Goal: Transaction & Acquisition: Purchase product/service

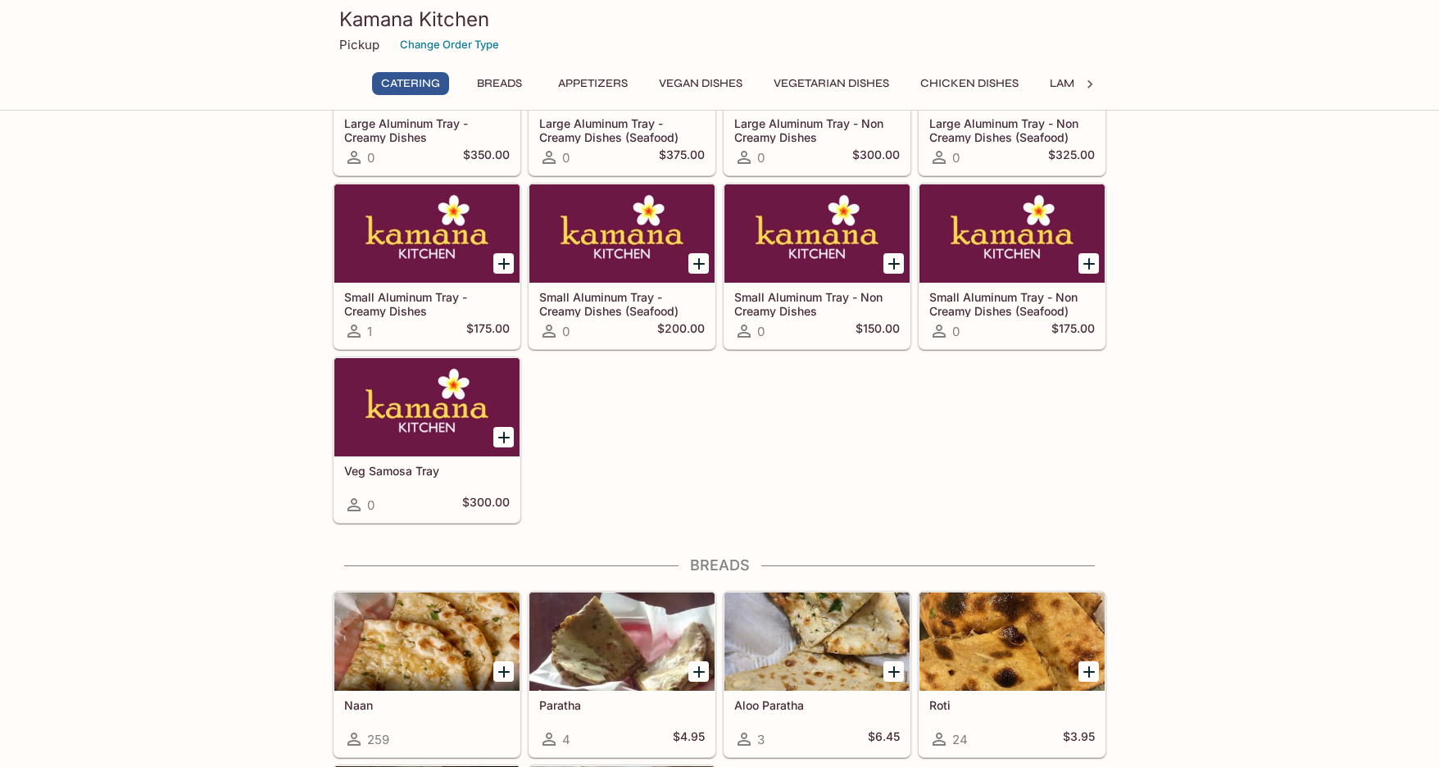
scroll to position [410, 0]
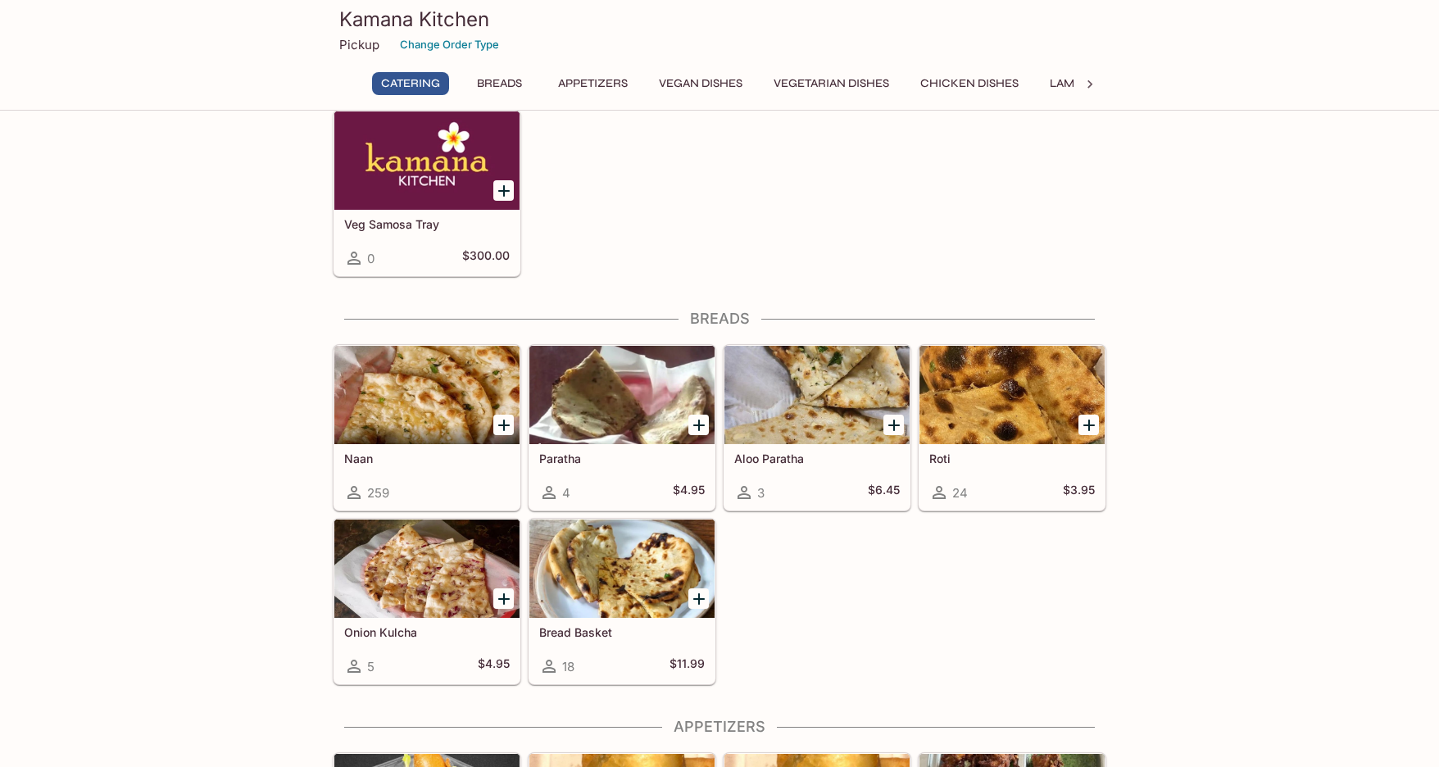
click at [456, 491] on div "259" at bounding box center [427, 493] width 166 height 20
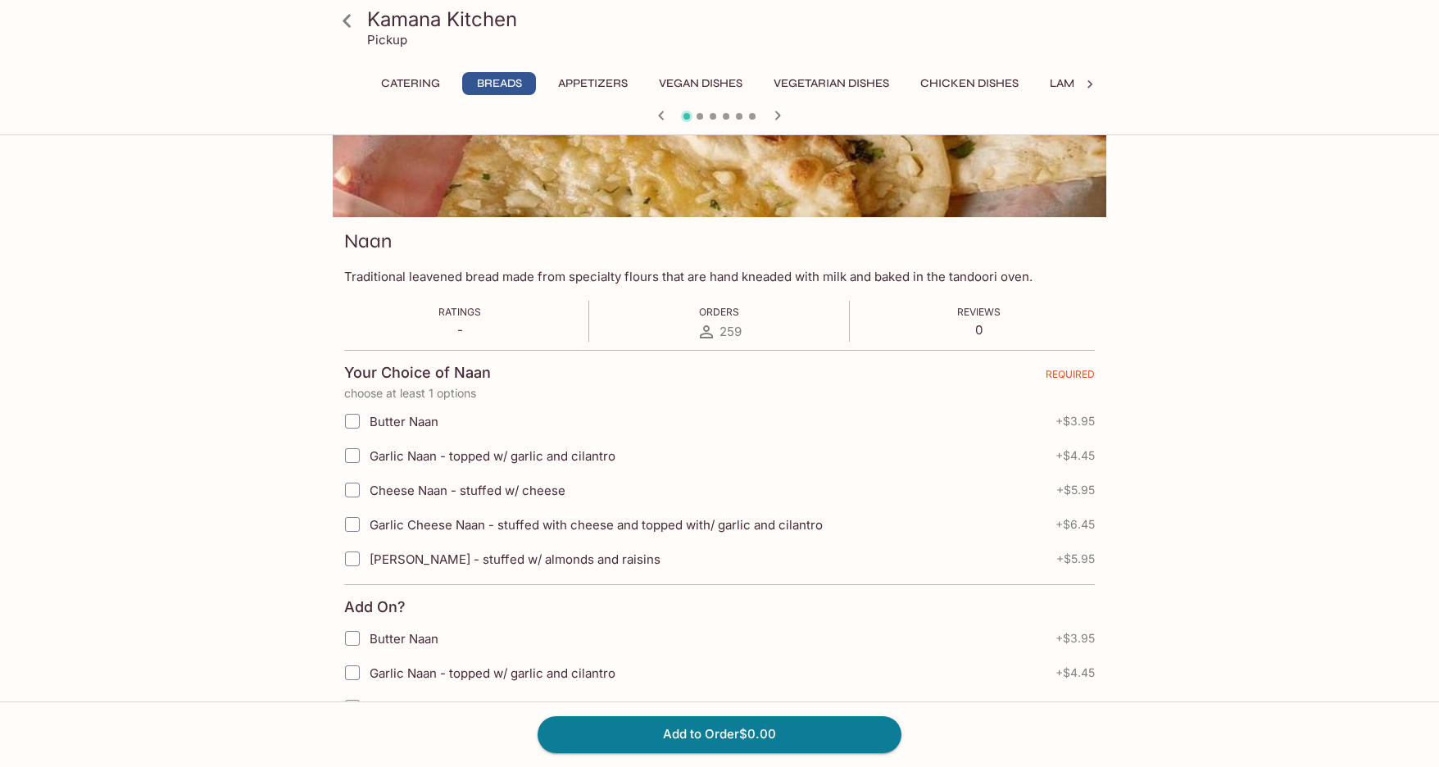
scroll to position [164, 0]
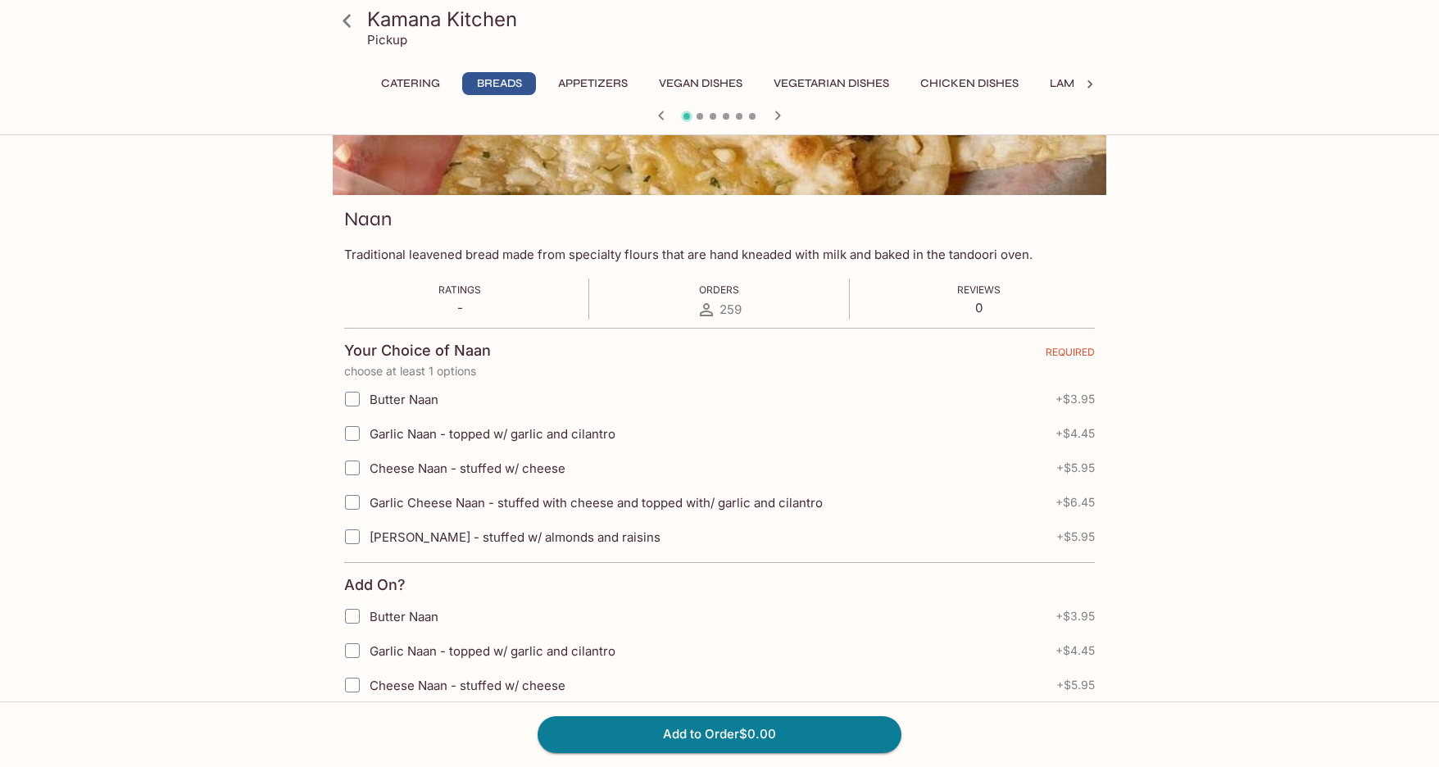
click at [350, 503] on input "Garlic Cheese Naan - stuffed with cheese and topped with/ garlic and cilantro" at bounding box center [352, 502] width 33 height 33
checkbox input "true"
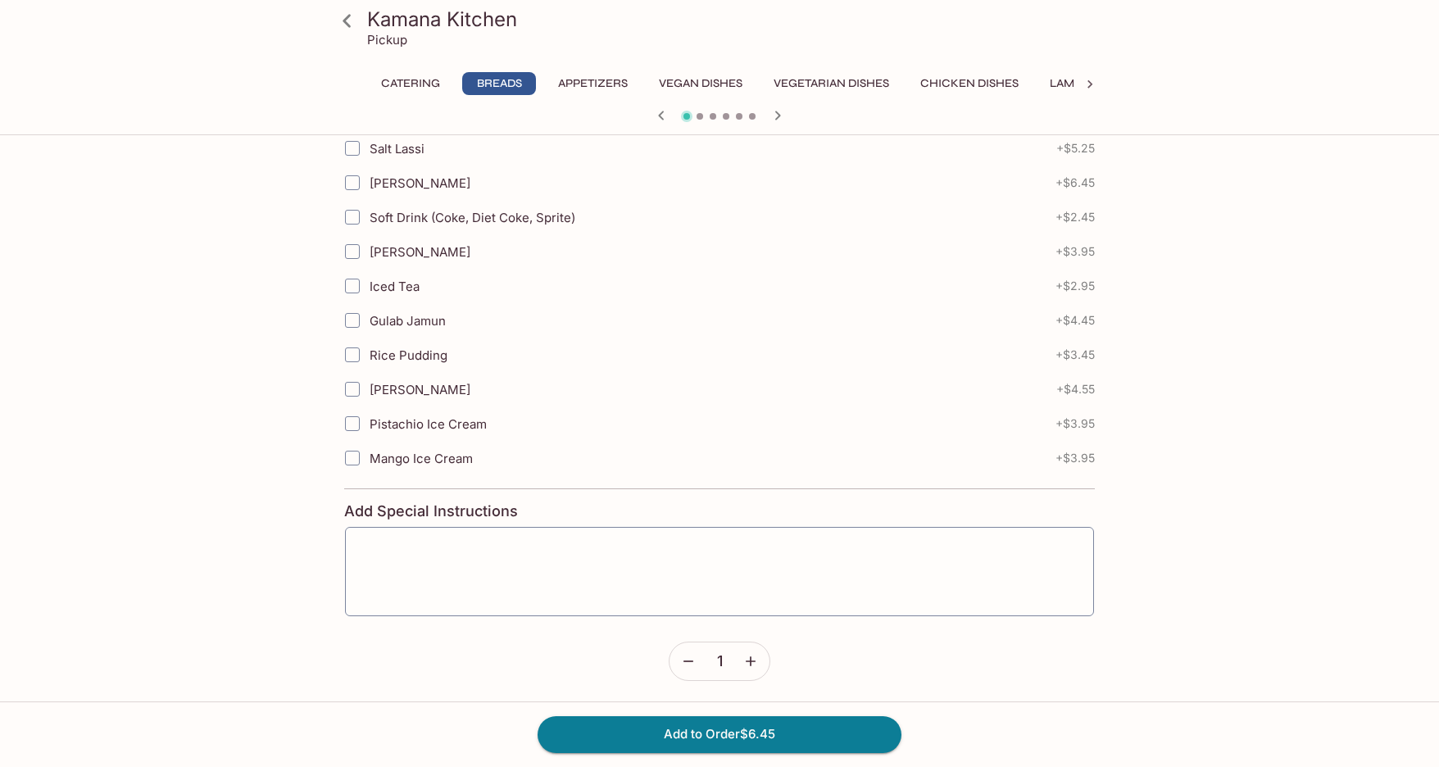
scroll to position [841, 0]
click at [760, 663] on button "button" at bounding box center [751, 658] width 38 height 38
click at [754, 739] on button "Add to Order $19.35" at bounding box center [719, 734] width 364 height 36
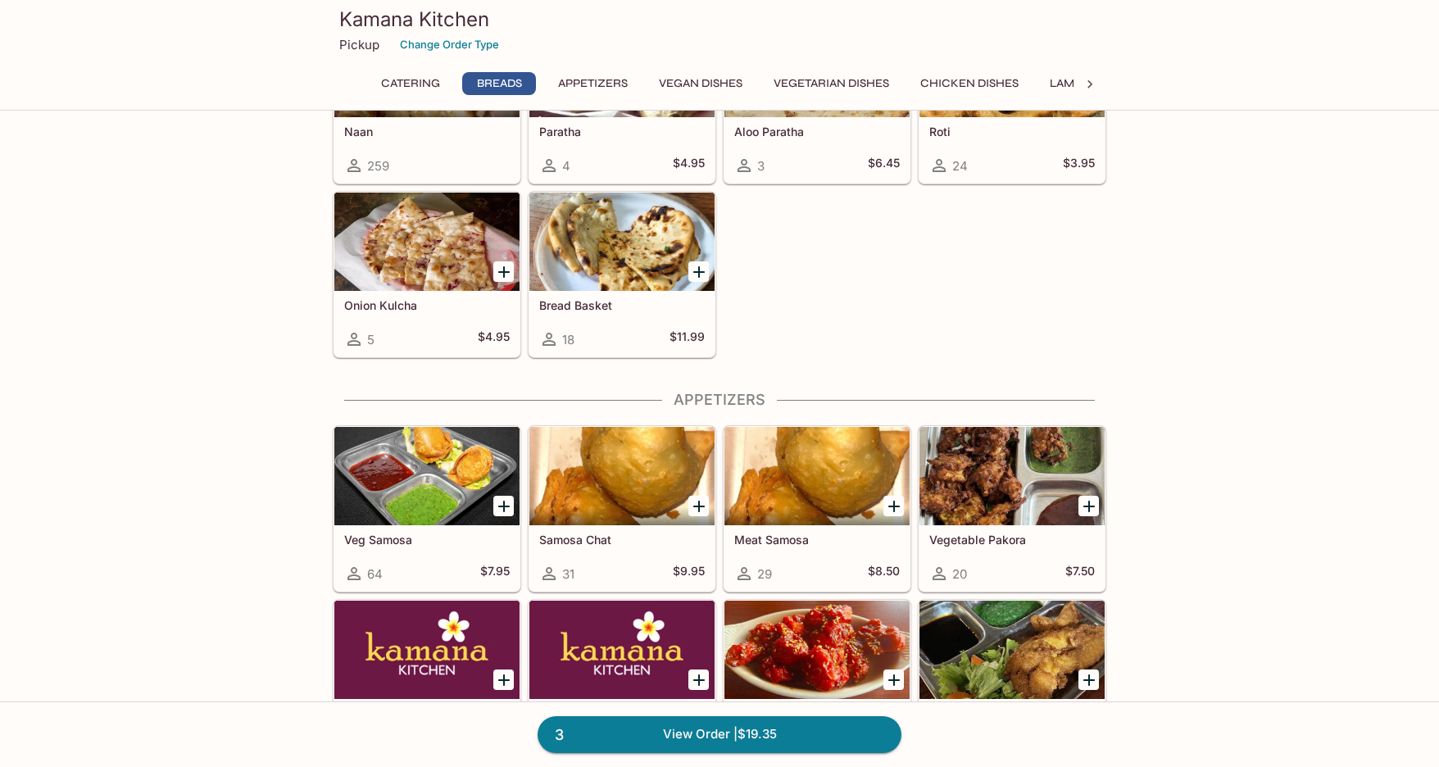
scroll to position [737, 0]
click at [471, 528] on div "Veg Samosa 64 $7.95" at bounding box center [426, 557] width 185 height 66
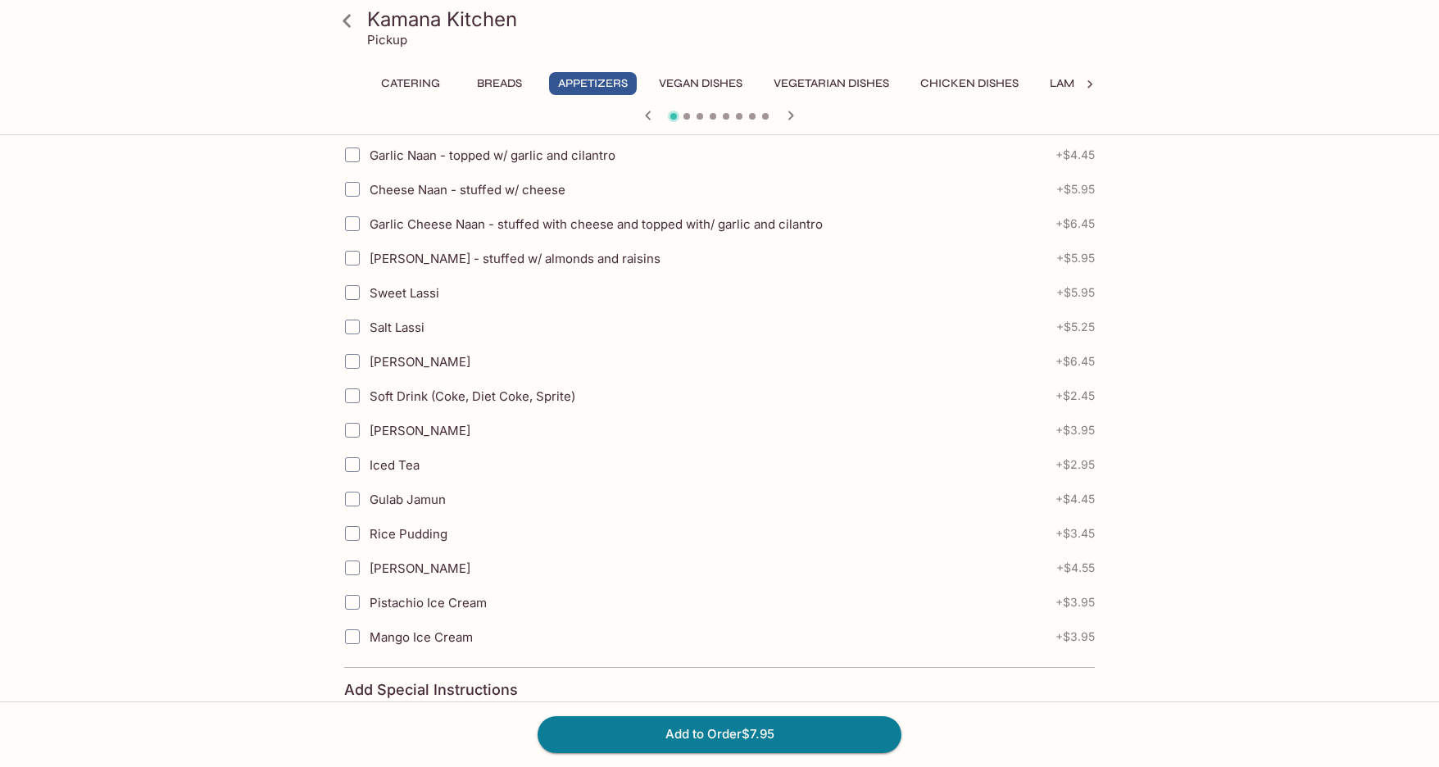
scroll to position [623, 0]
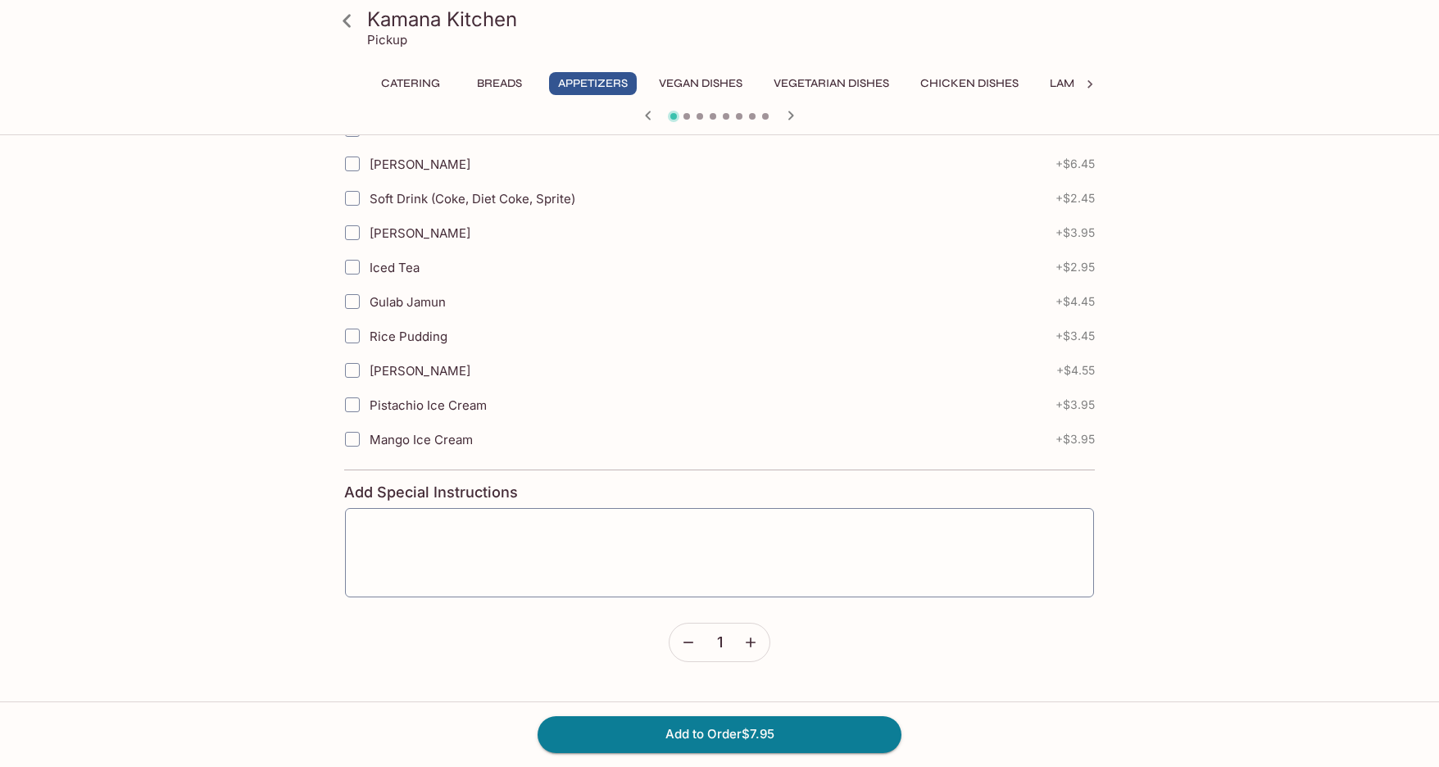
click at [743, 634] on icon "button" at bounding box center [750, 642] width 16 height 16
click at [729, 727] on button "Add to Order $23.85" at bounding box center [719, 734] width 364 height 36
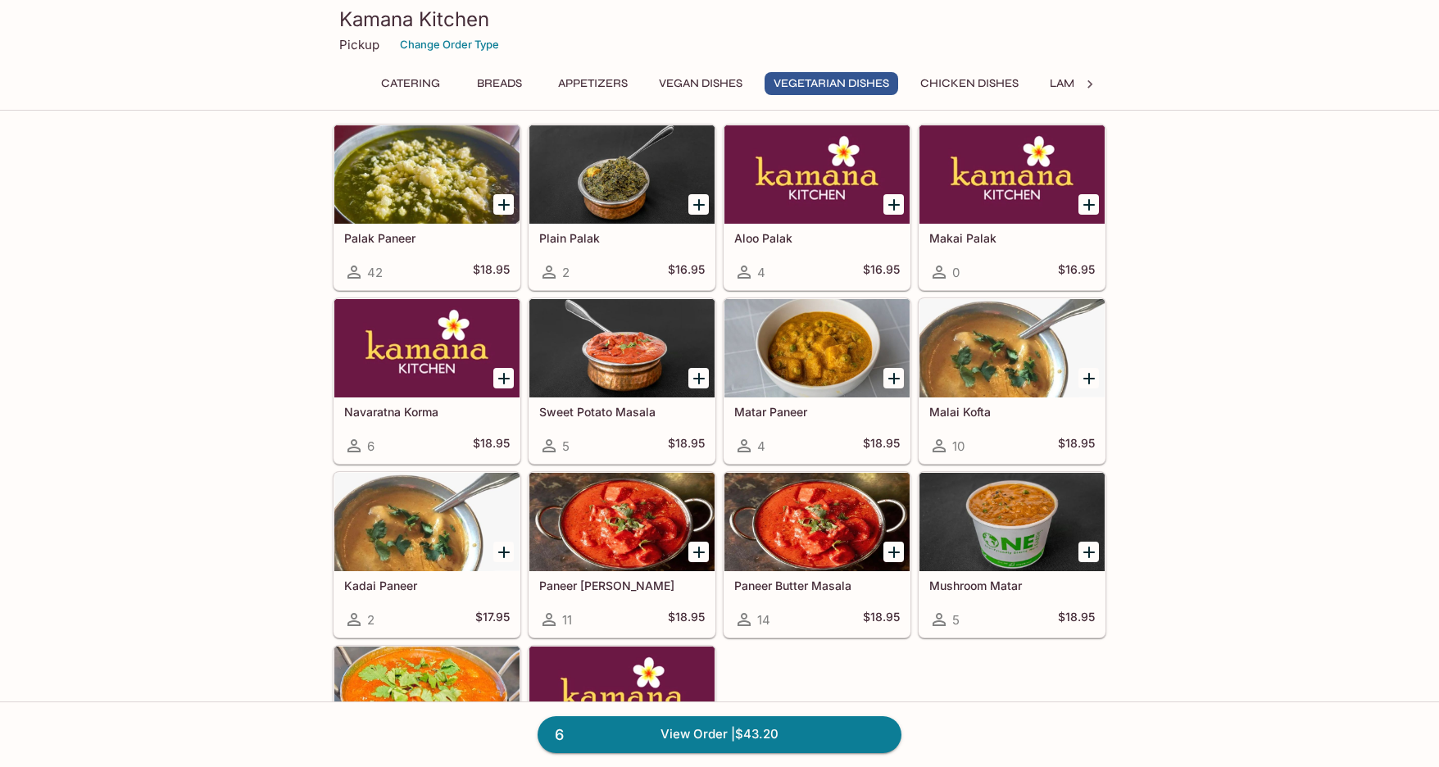
scroll to position [2120, 0]
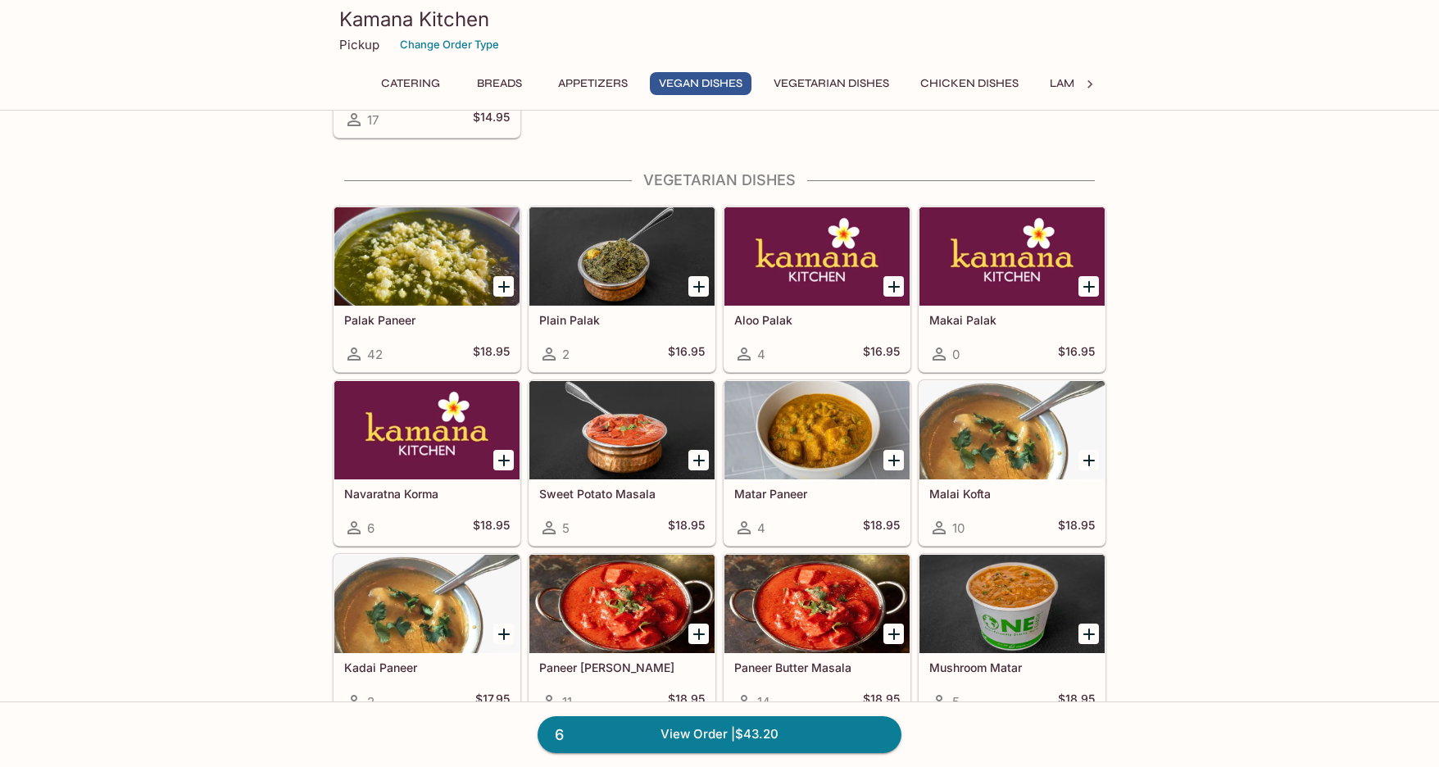
click at [444, 309] on div "Palak Paneer 42 $18.95" at bounding box center [426, 339] width 185 height 66
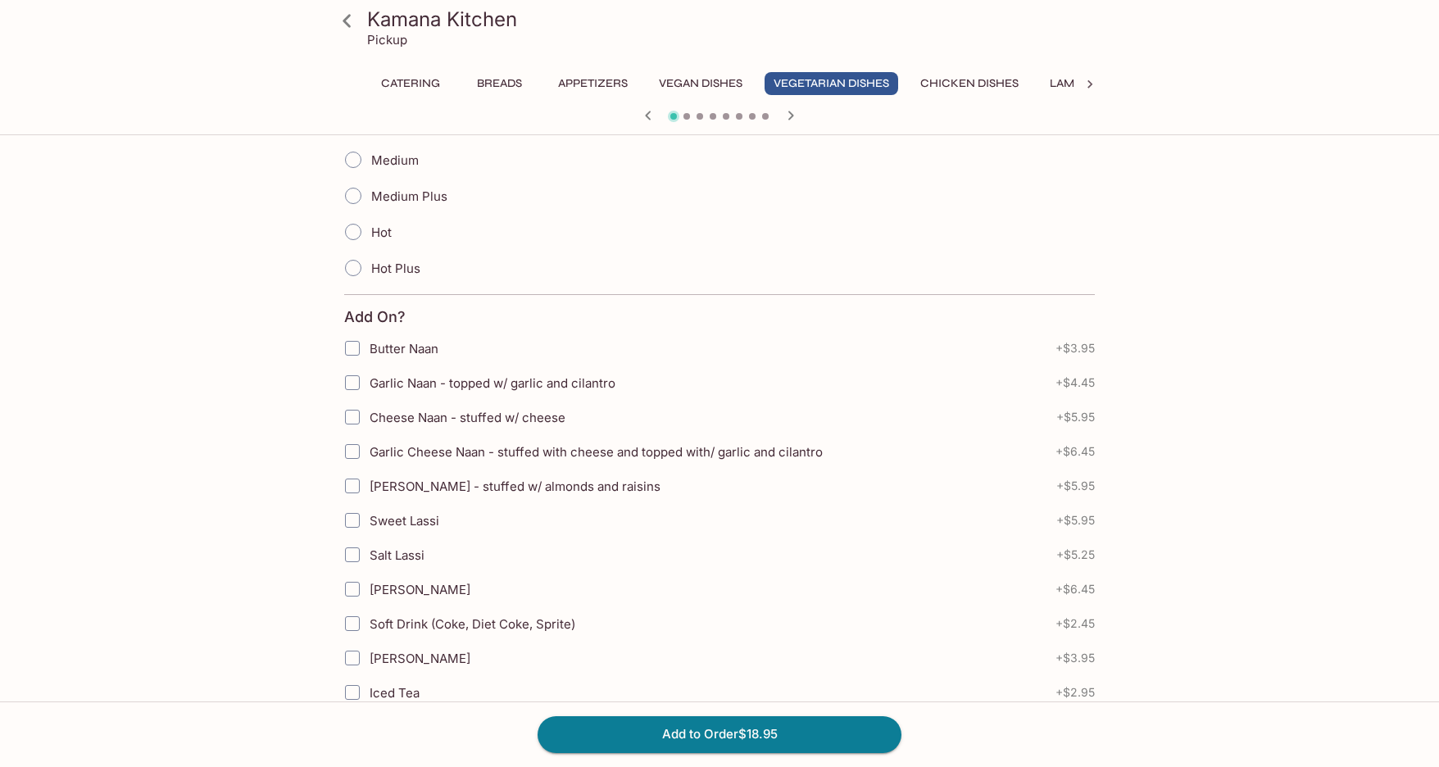
scroll to position [246, 0]
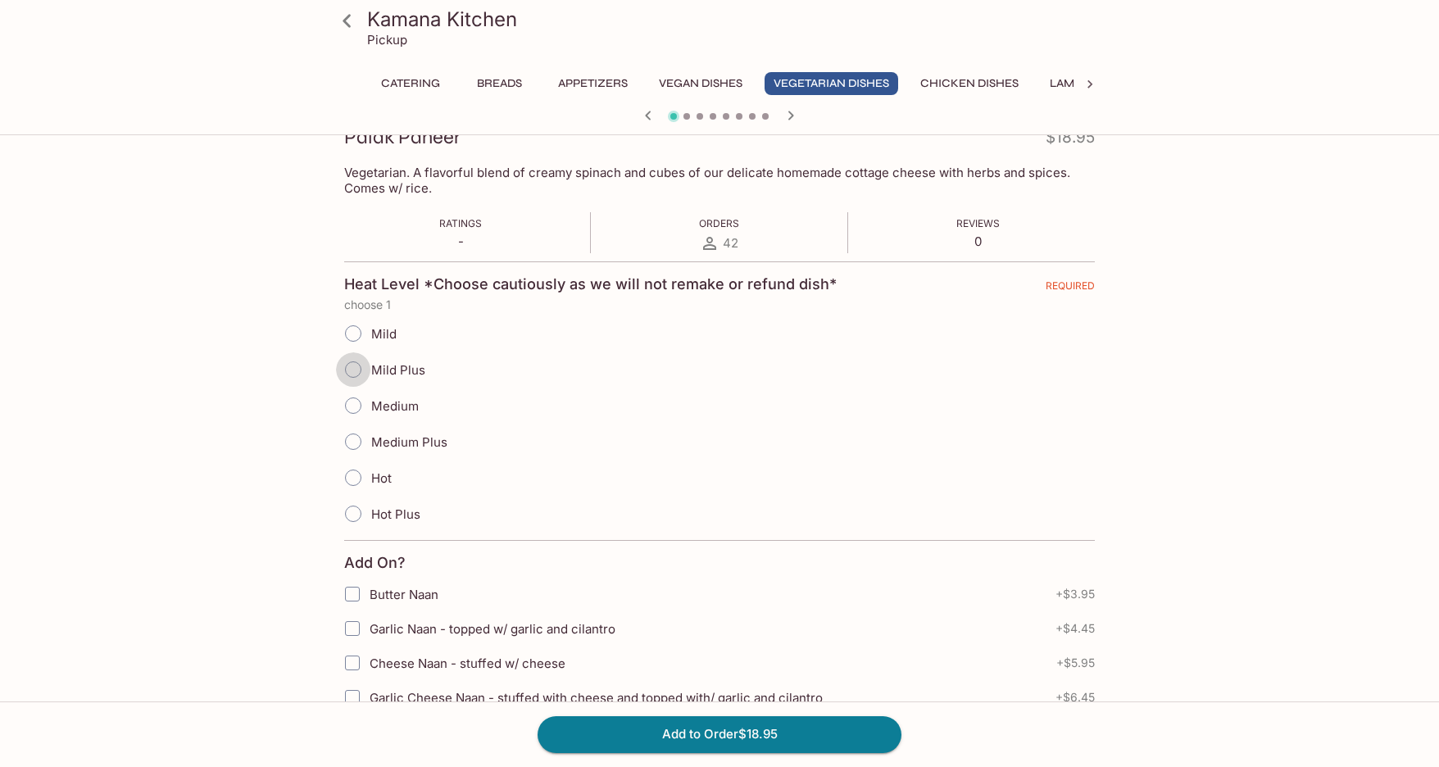
click at [349, 367] on input "Mild Plus" at bounding box center [353, 369] width 34 height 34
radio input "true"
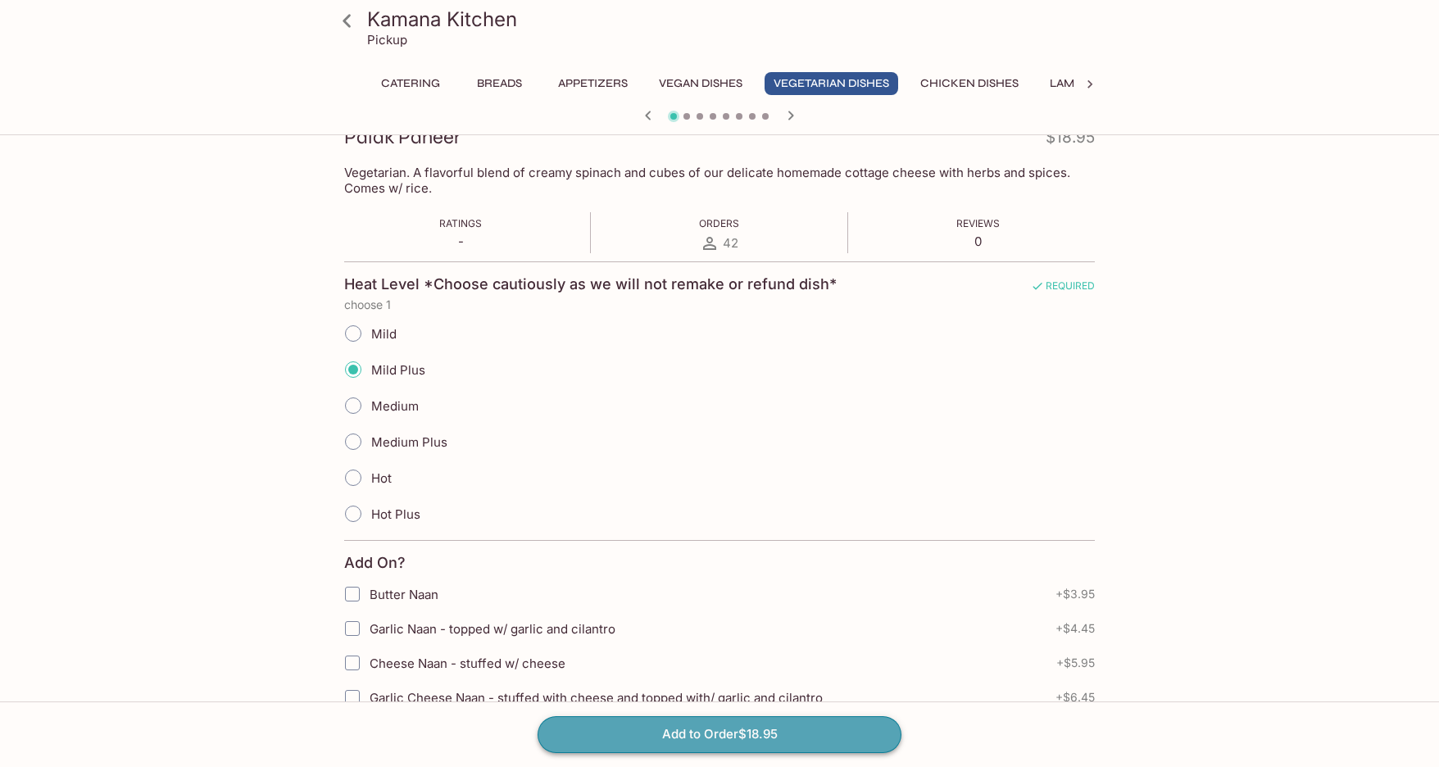
click at [688, 730] on button "Add to Order $18.95" at bounding box center [719, 734] width 364 height 36
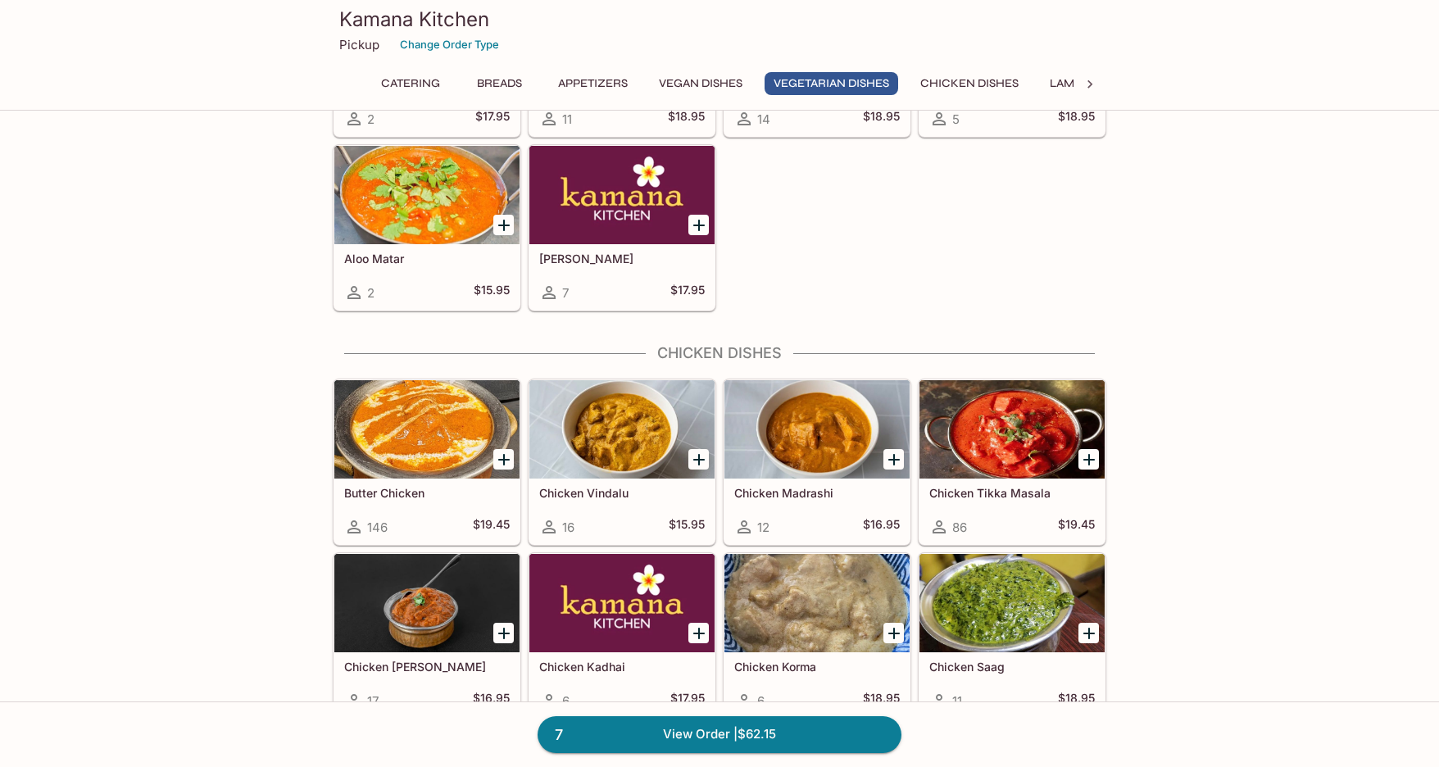
scroll to position [2786, 0]
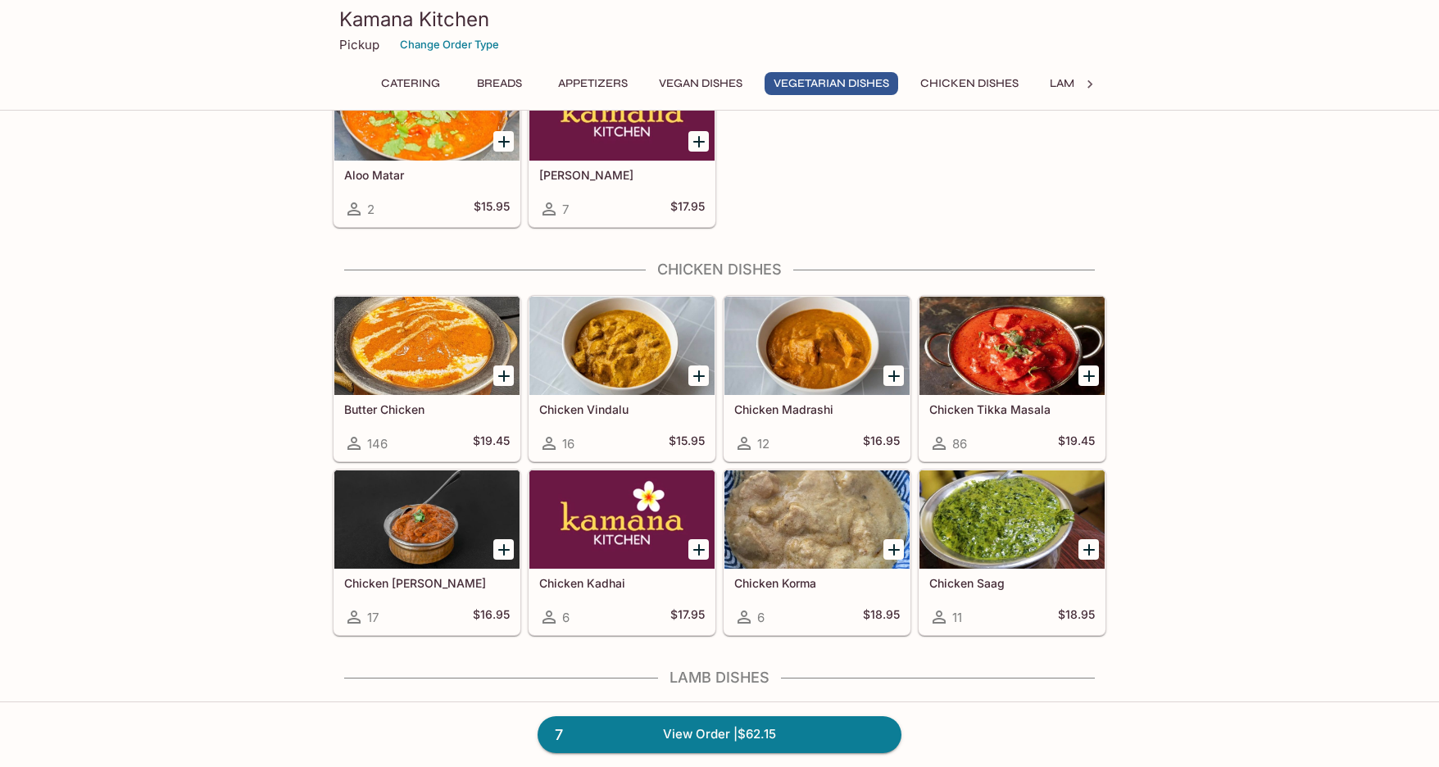
click at [445, 424] on div "Butter Chicken 146 $19.45" at bounding box center [426, 428] width 185 height 66
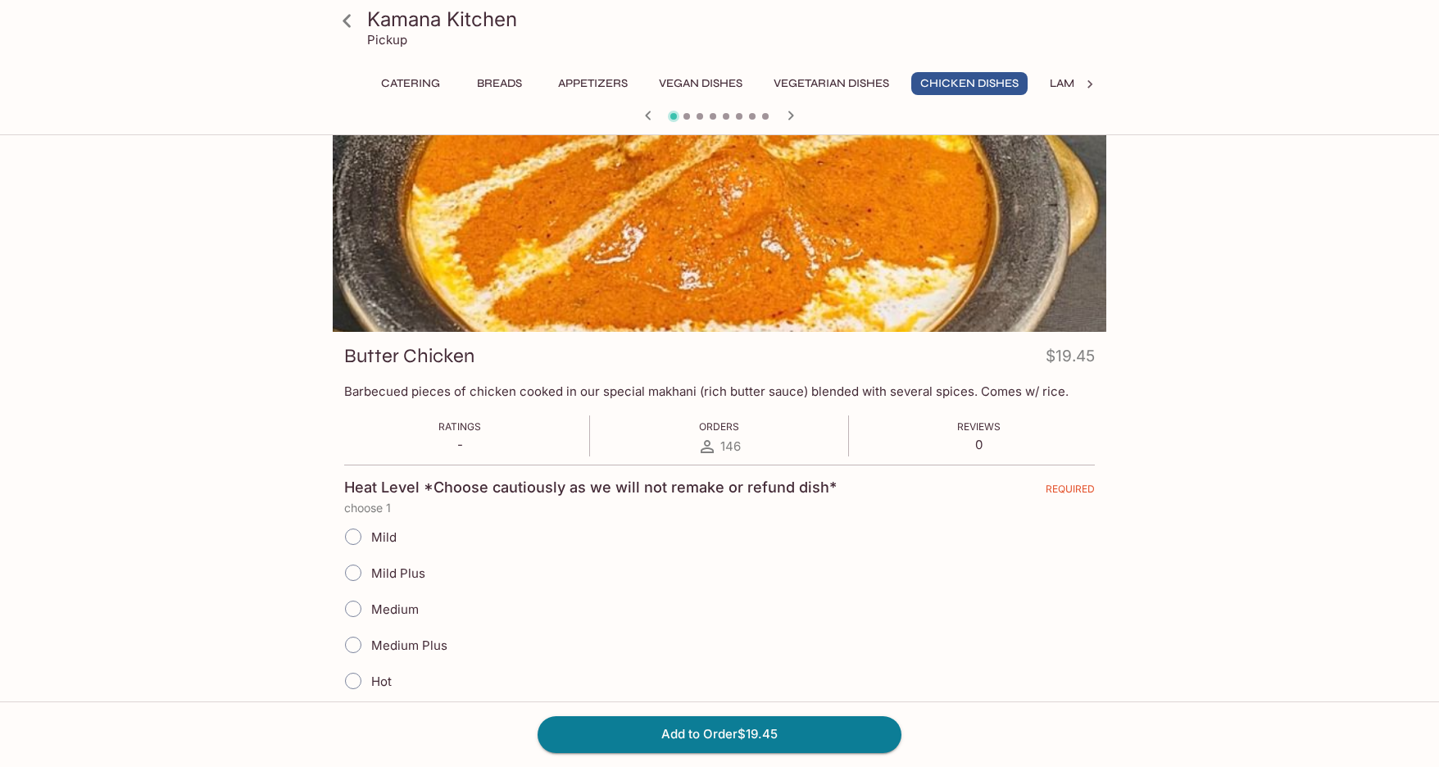
scroll to position [328, 0]
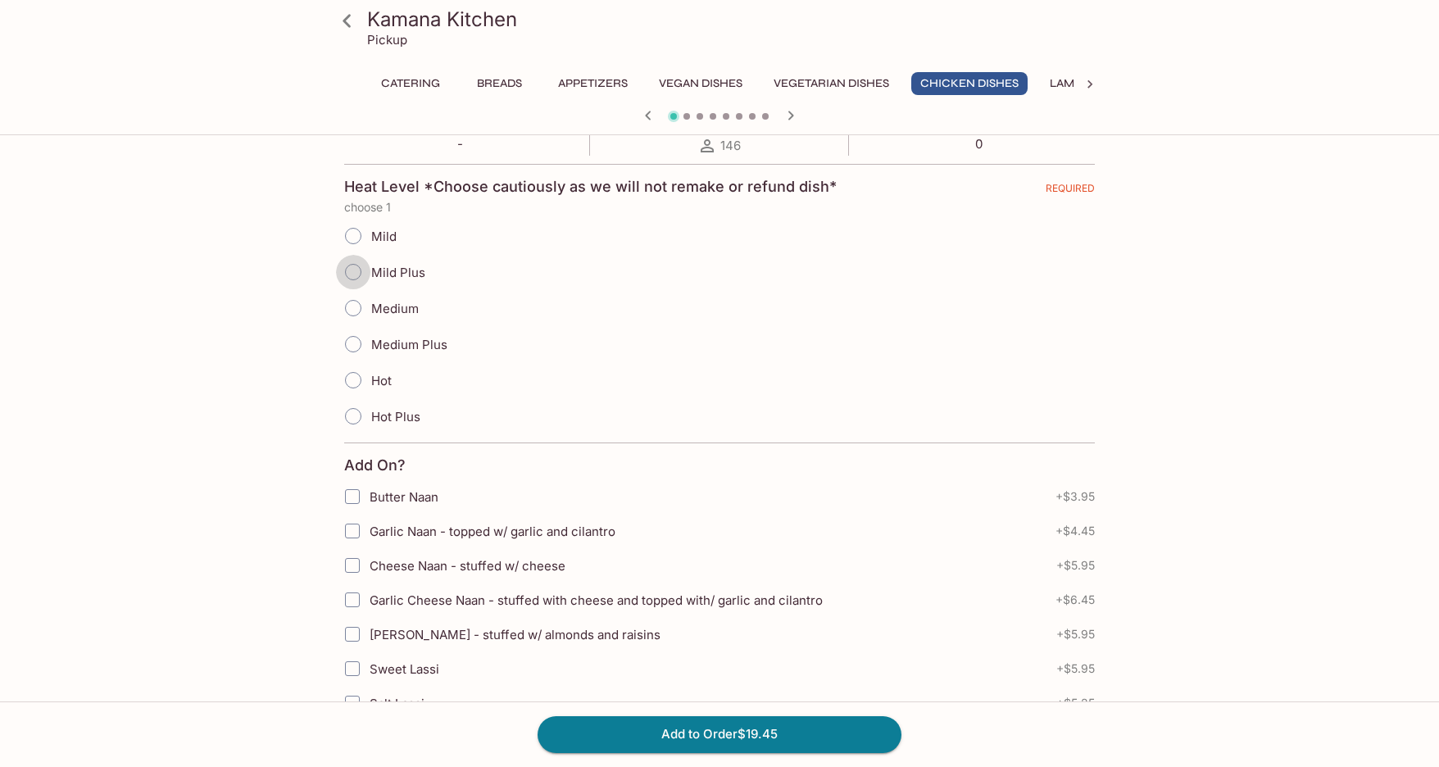
click at [351, 268] on input "Mild Plus" at bounding box center [353, 272] width 34 height 34
radio input "true"
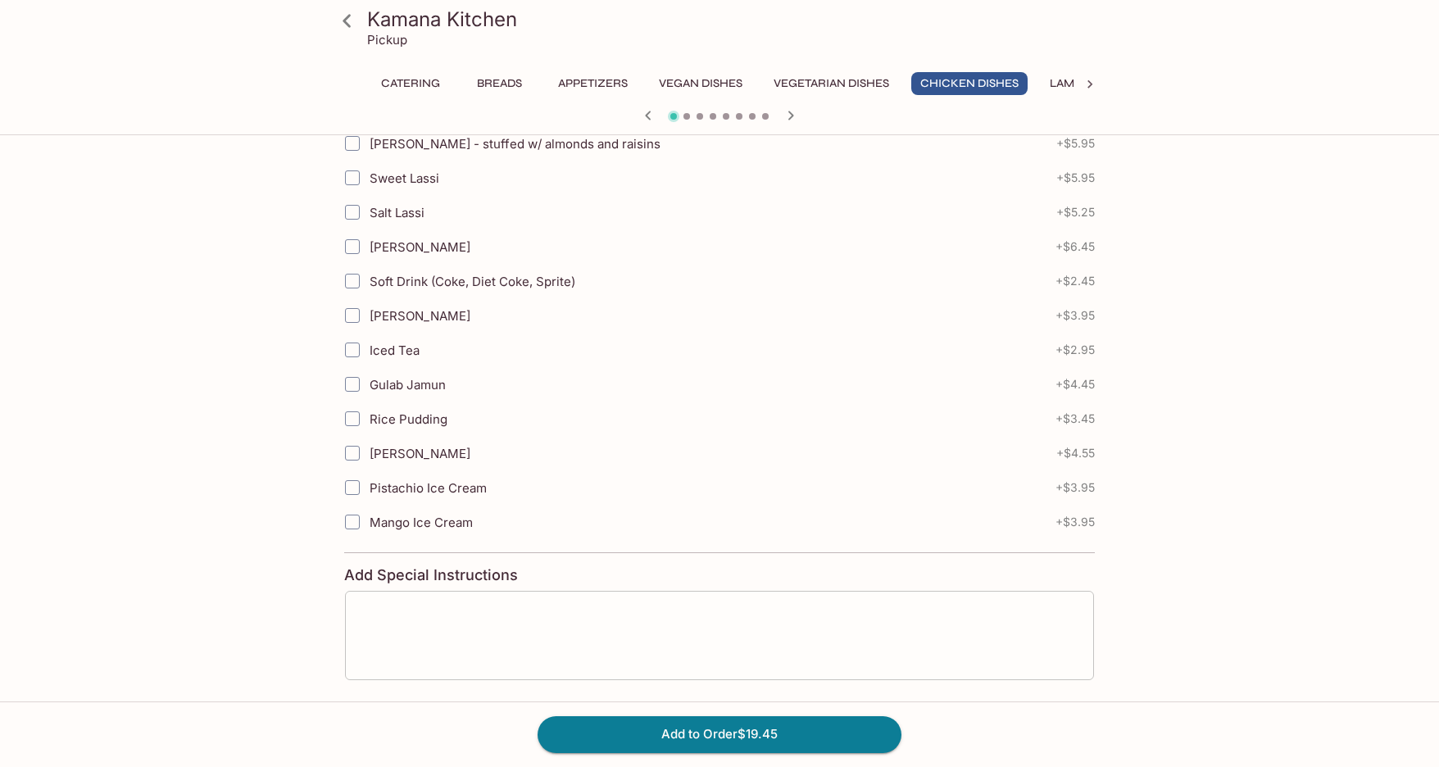
scroll to position [901, 0]
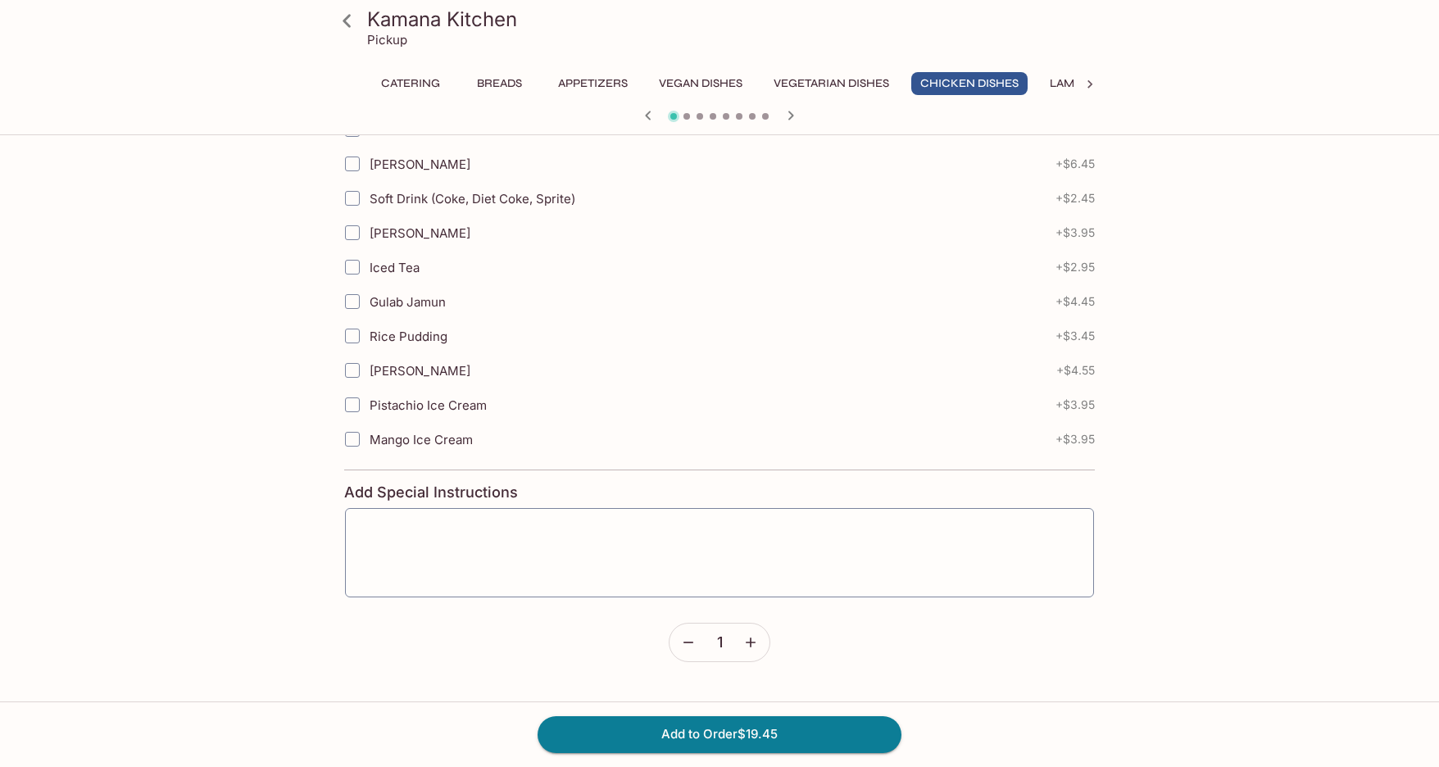
click at [751, 648] on icon "button" at bounding box center [750, 642] width 16 height 16
click at [743, 733] on button "Add to Order $38.90" at bounding box center [719, 734] width 364 height 36
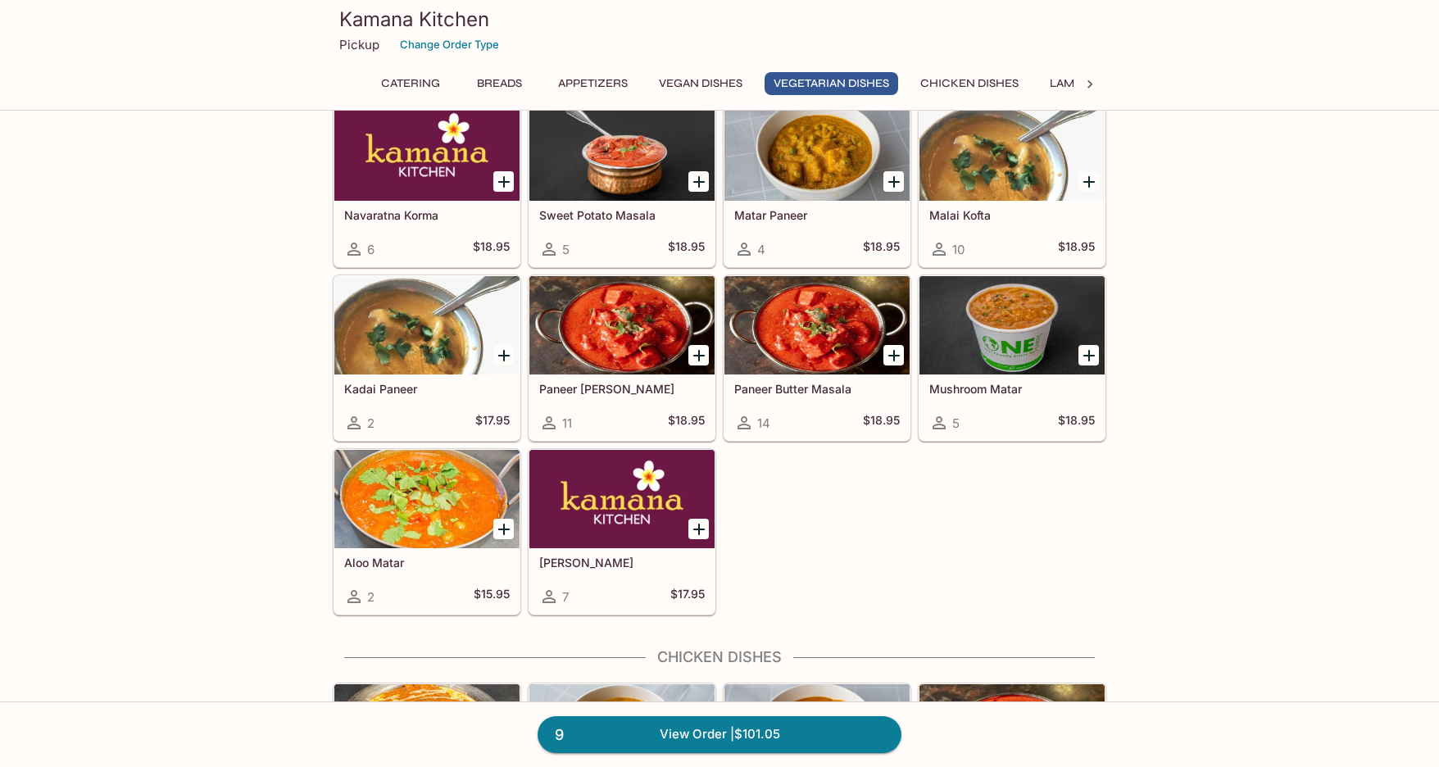
scroll to position [2808, 0]
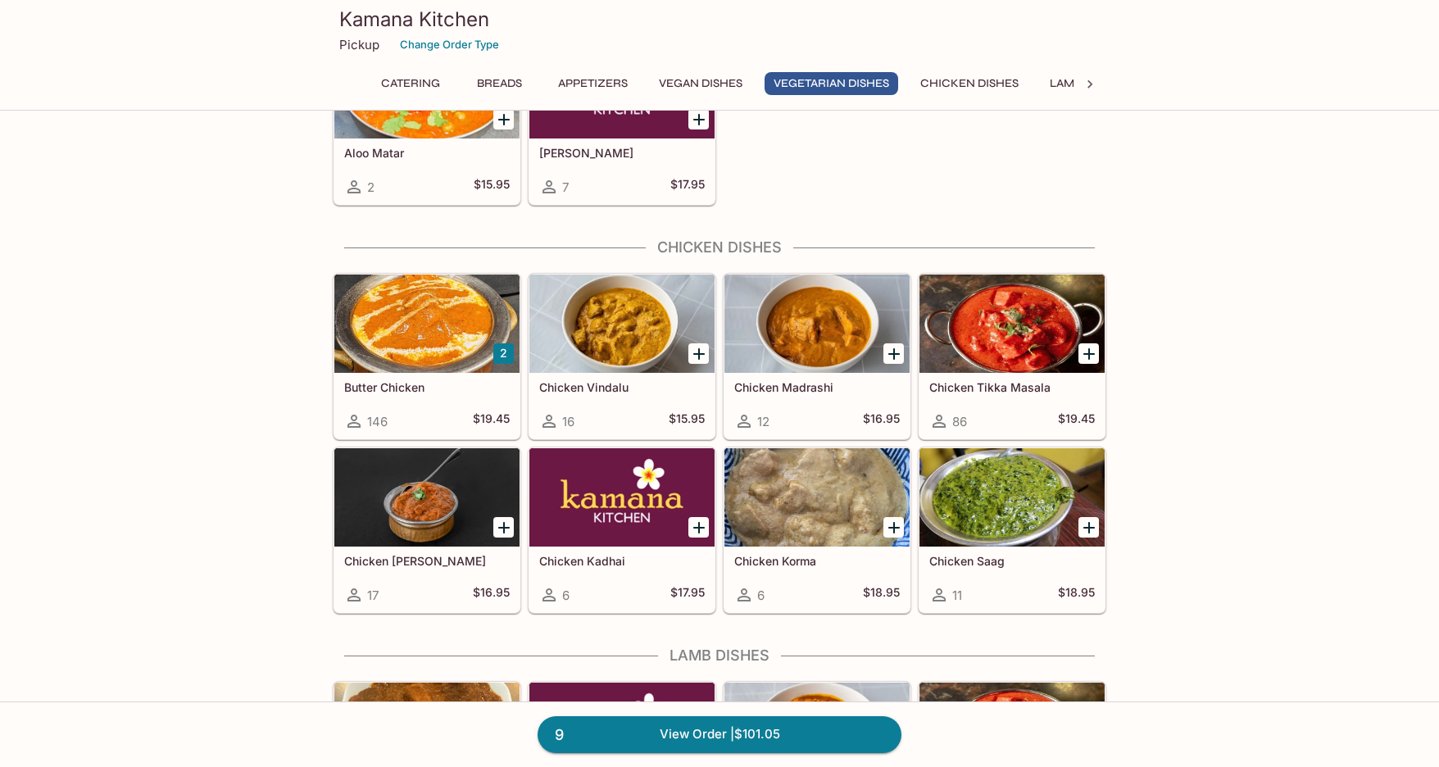
click at [1023, 340] on div at bounding box center [1011, 323] width 185 height 98
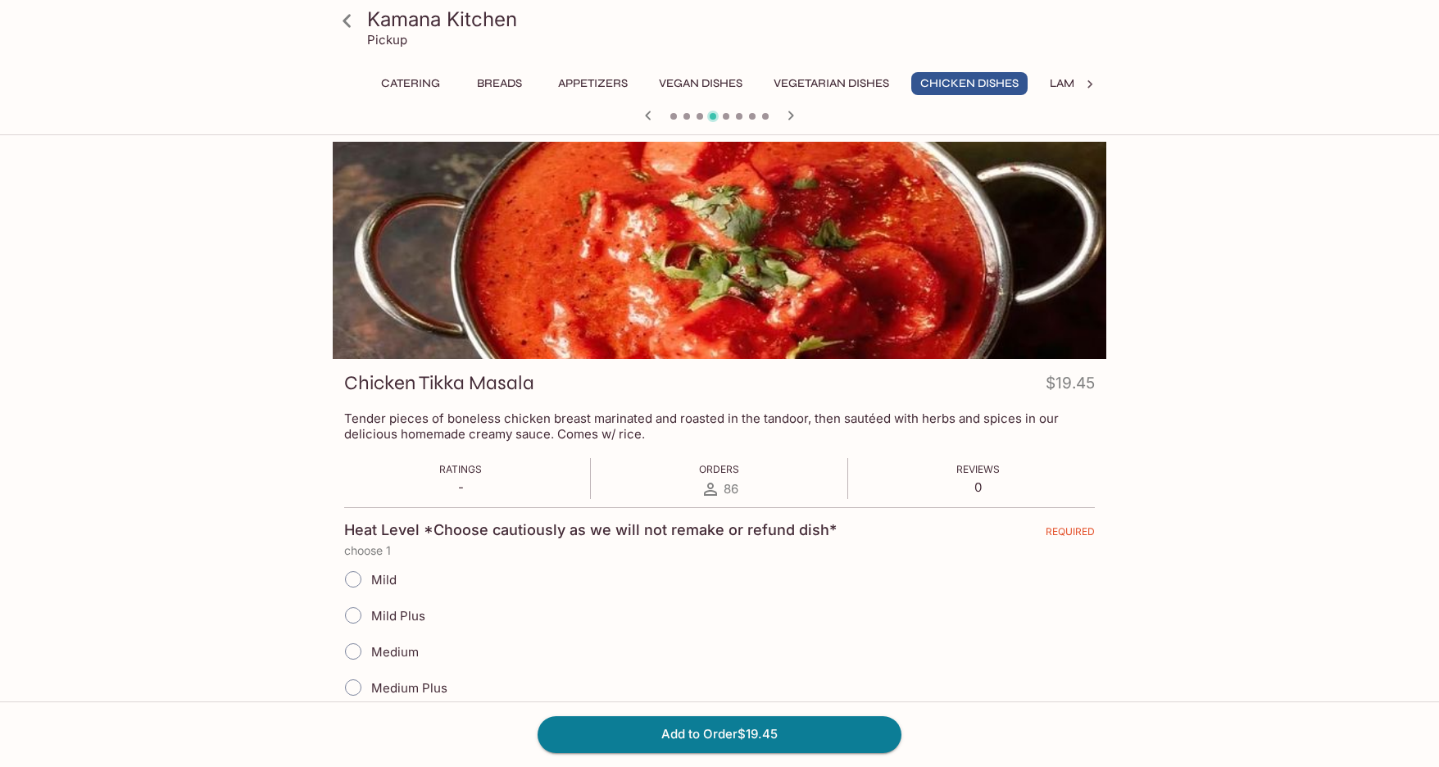
scroll to position [142, 0]
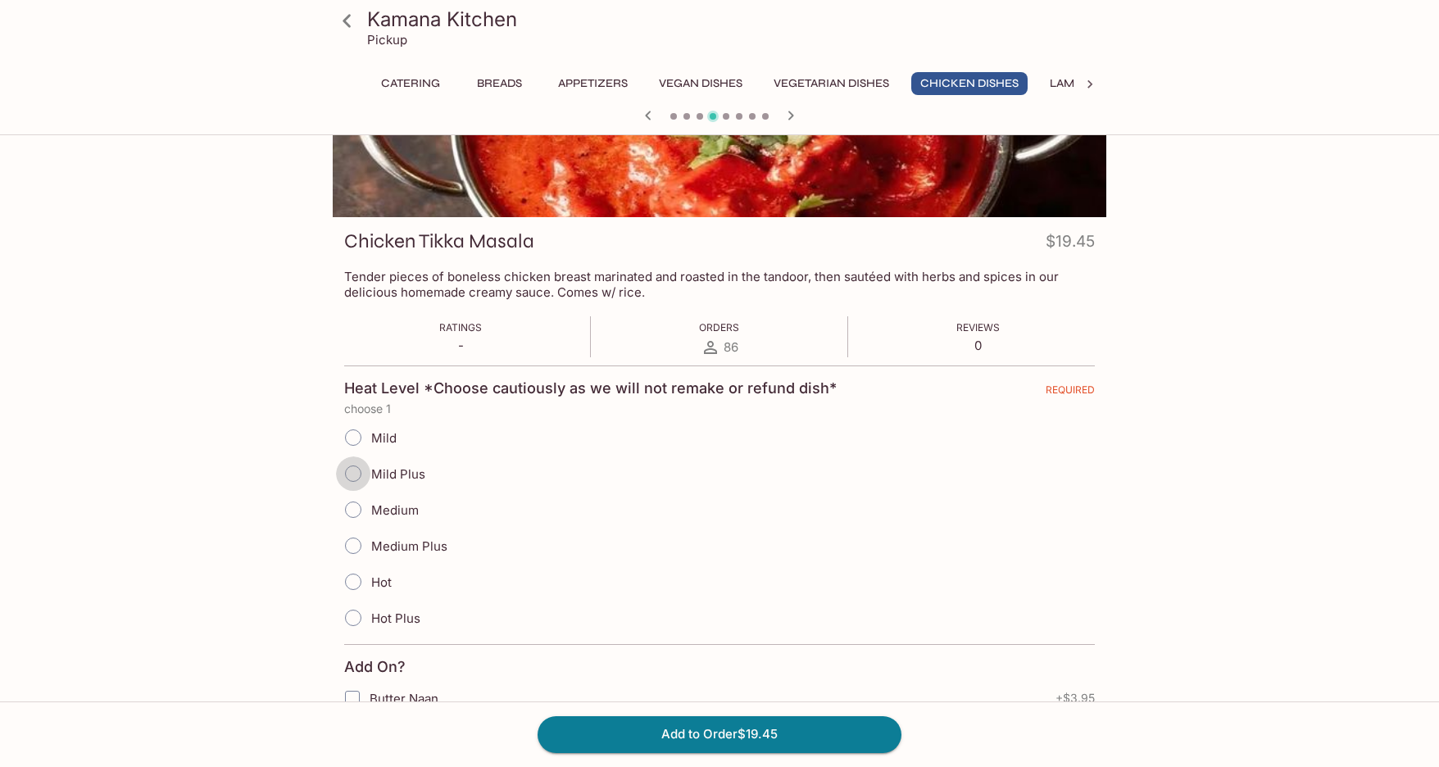
click at [345, 474] on input "Mild Plus" at bounding box center [353, 473] width 34 height 34
radio input "true"
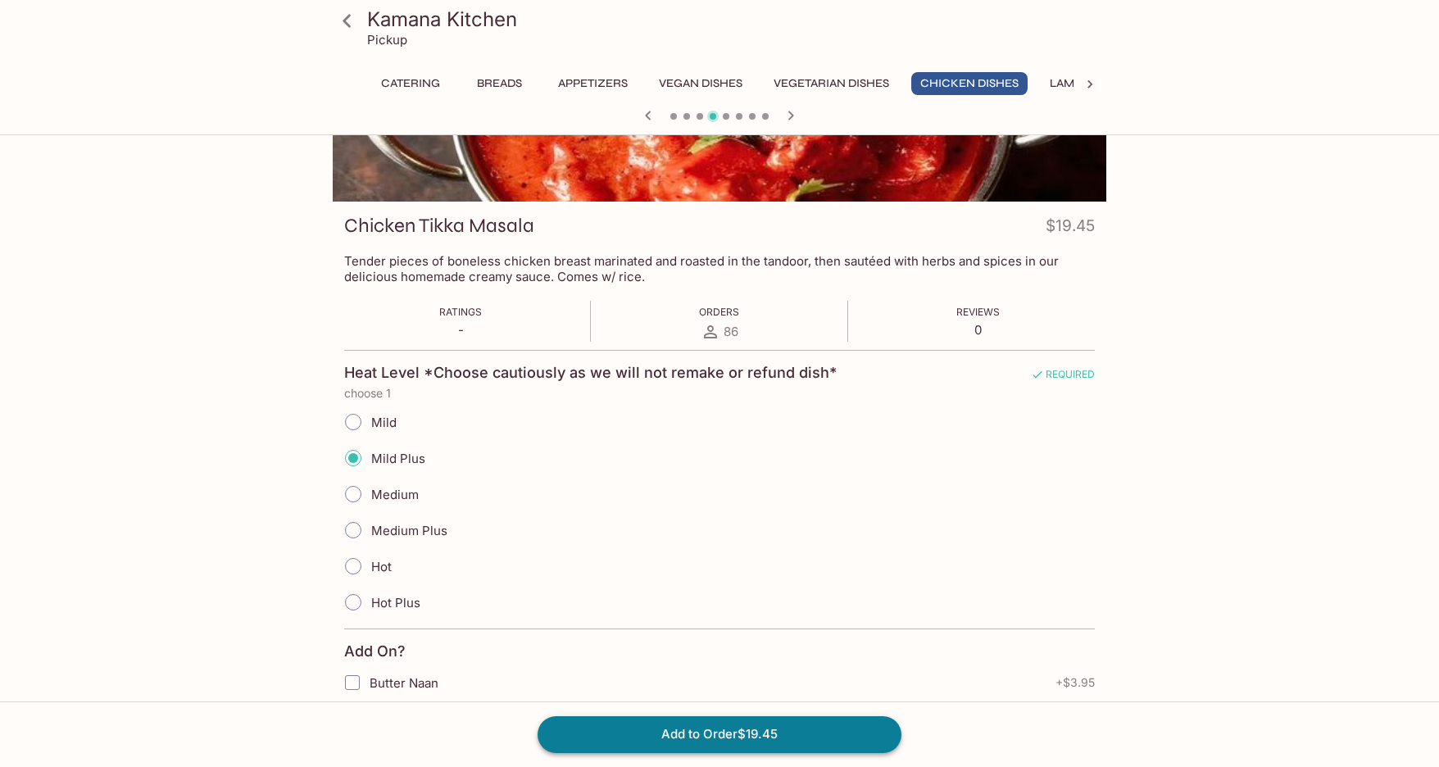
scroll to position [164, 0]
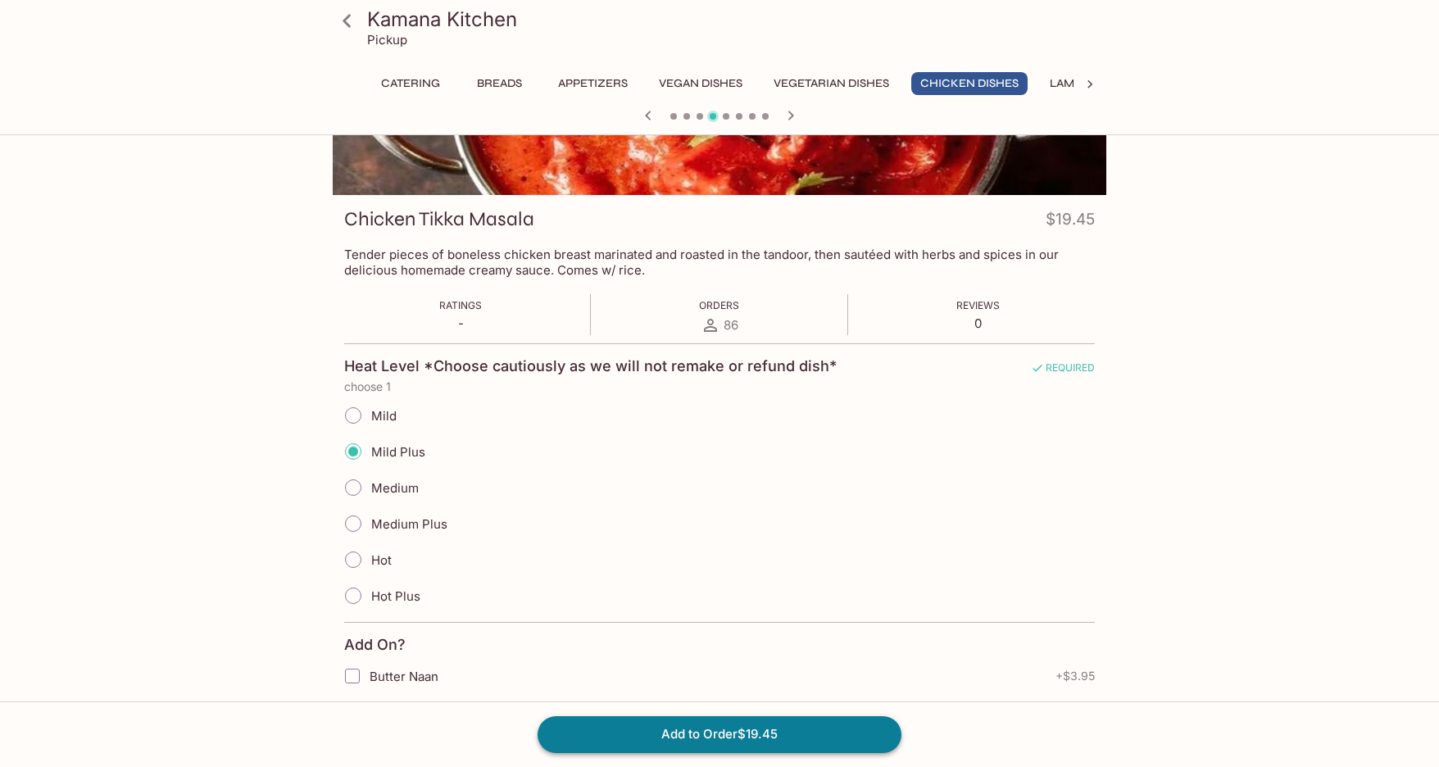
click at [764, 742] on button "Add to Order $19.45" at bounding box center [719, 734] width 364 height 36
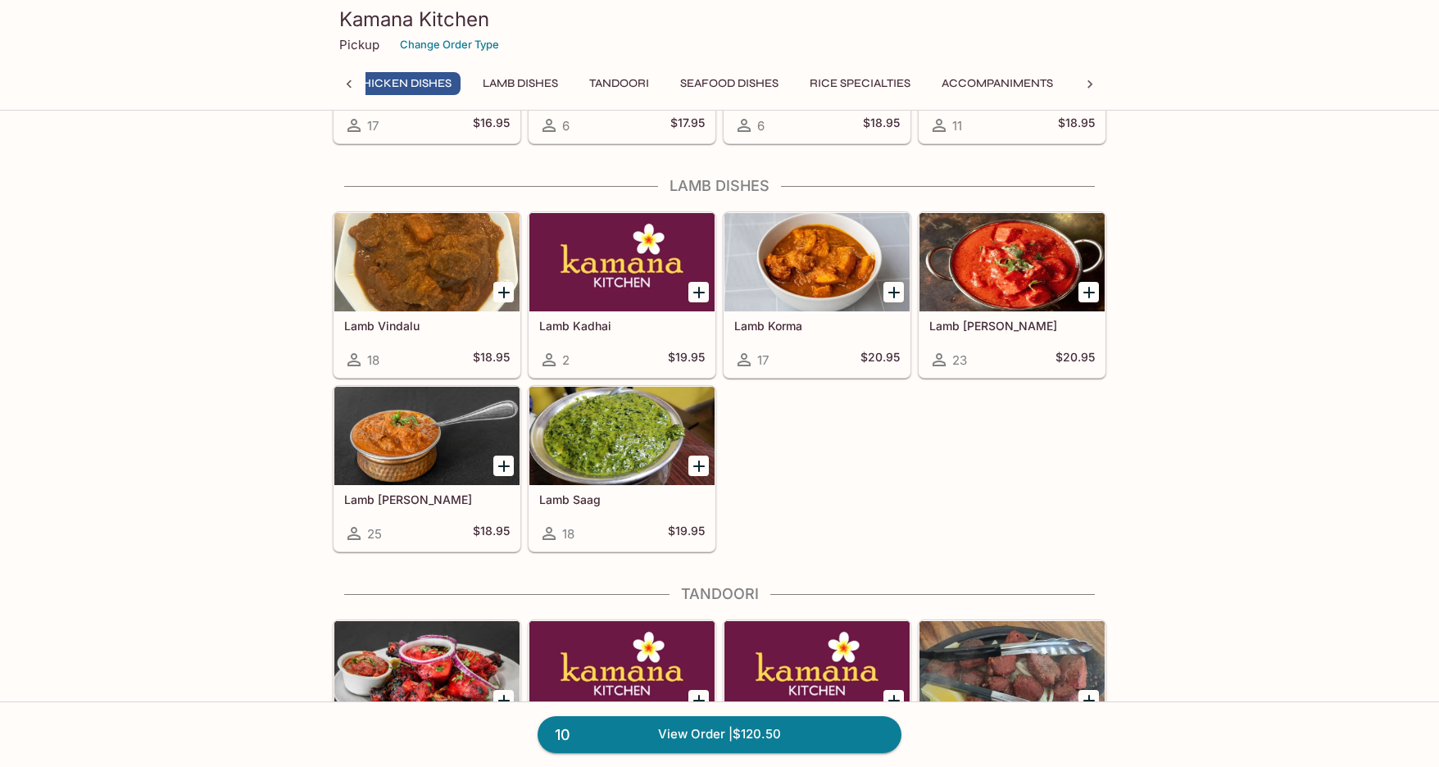
scroll to position [0, 551]
click at [469, 465] on div at bounding box center [426, 436] width 185 height 98
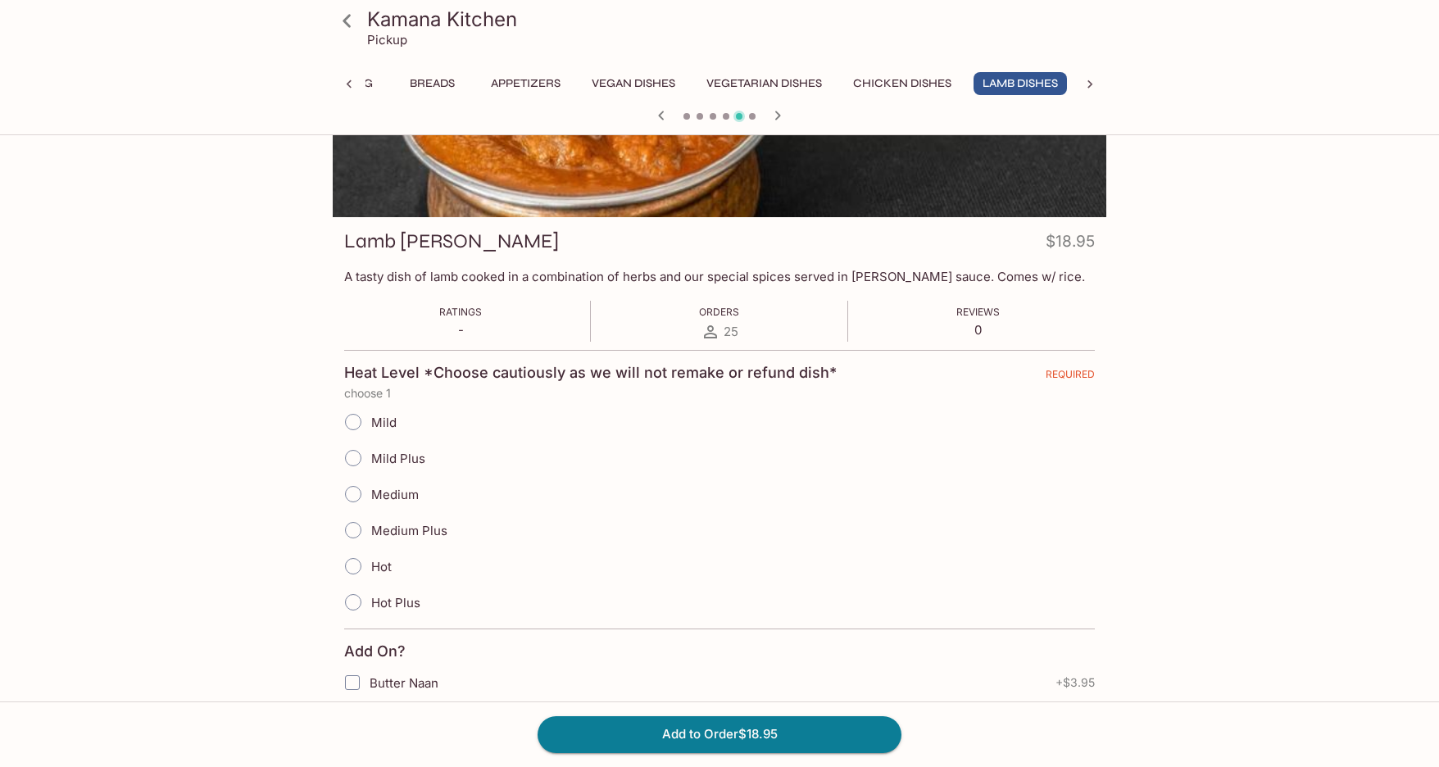
scroll to position [164, 0]
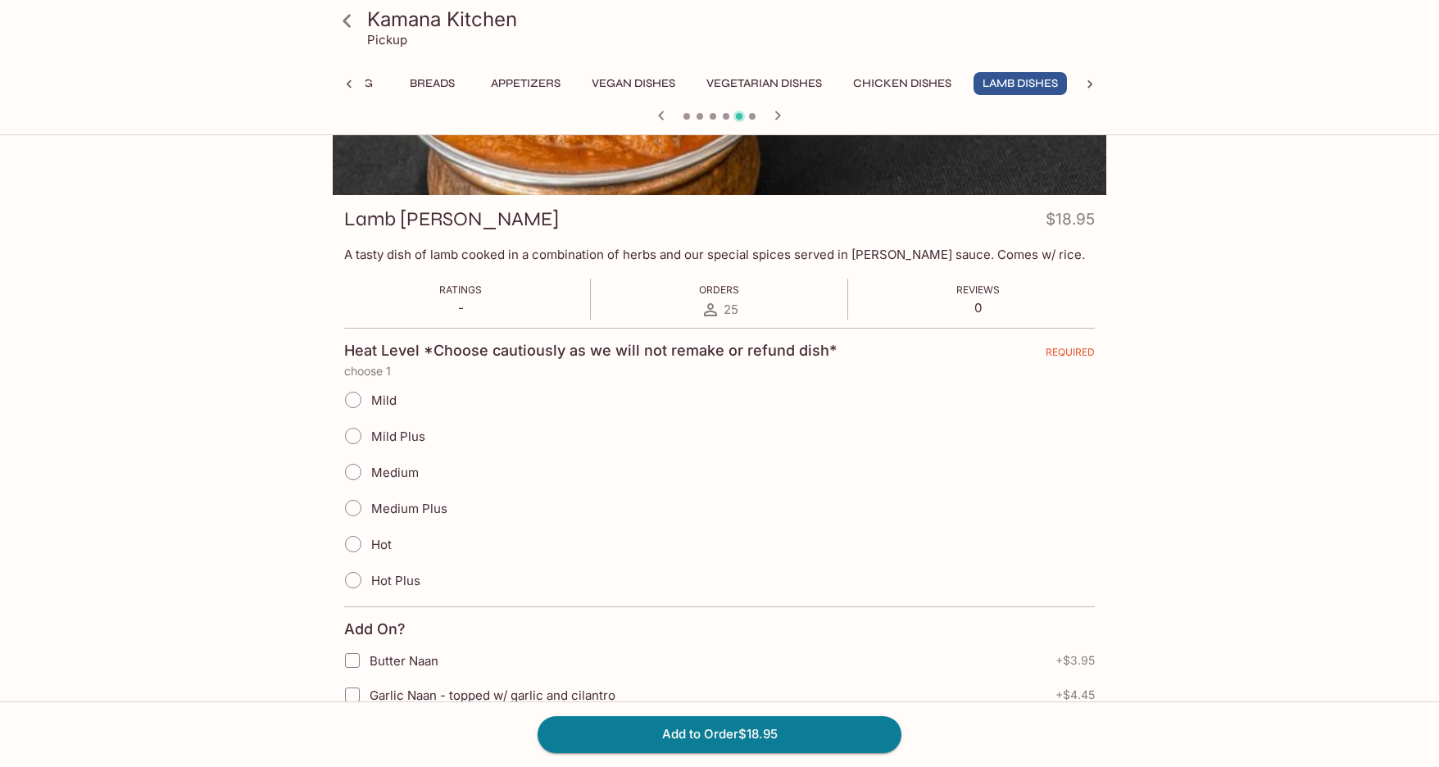
click at [354, 474] on input "Medium" at bounding box center [353, 472] width 34 height 34
radio input "true"
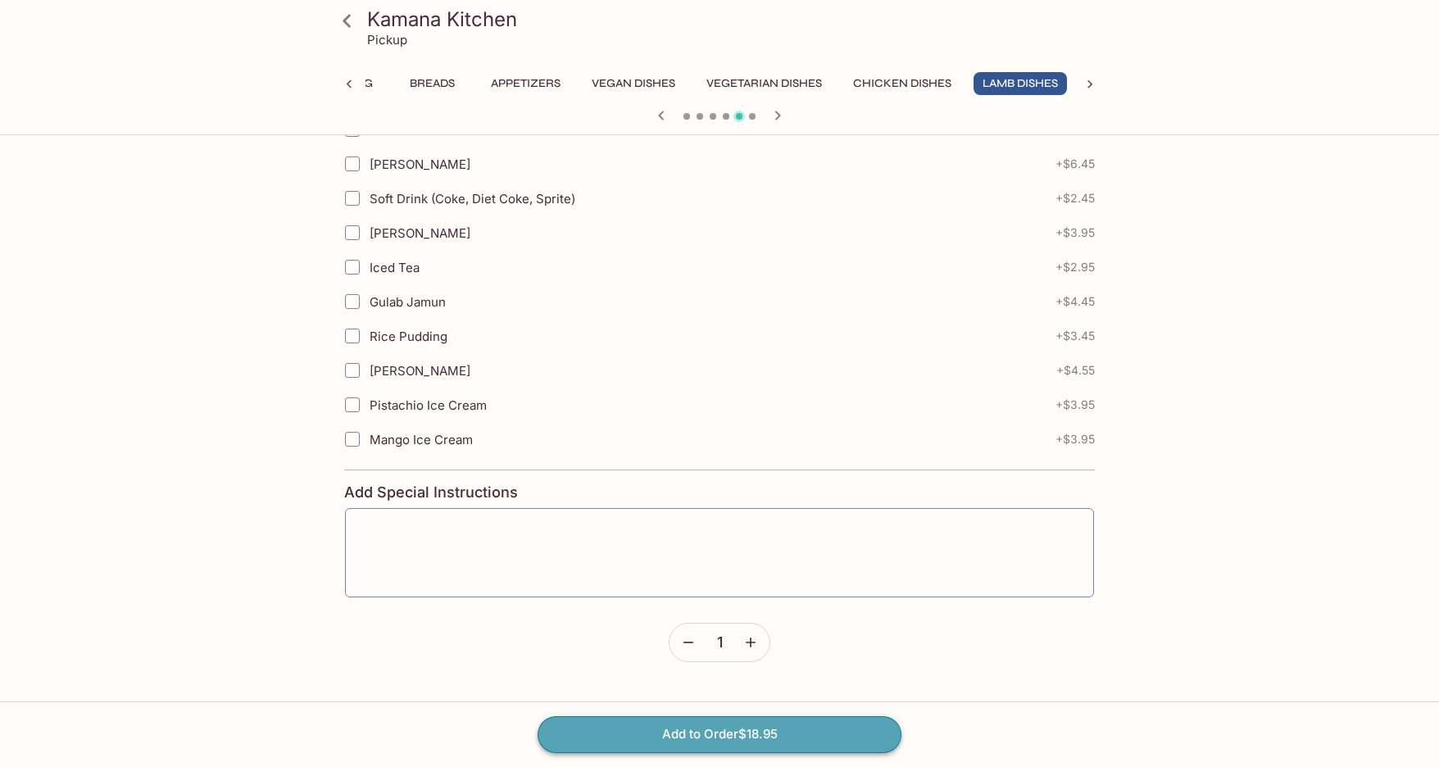
click at [719, 732] on button "Add to Order $18.95" at bounding box center [719, 734] width 364 height 36
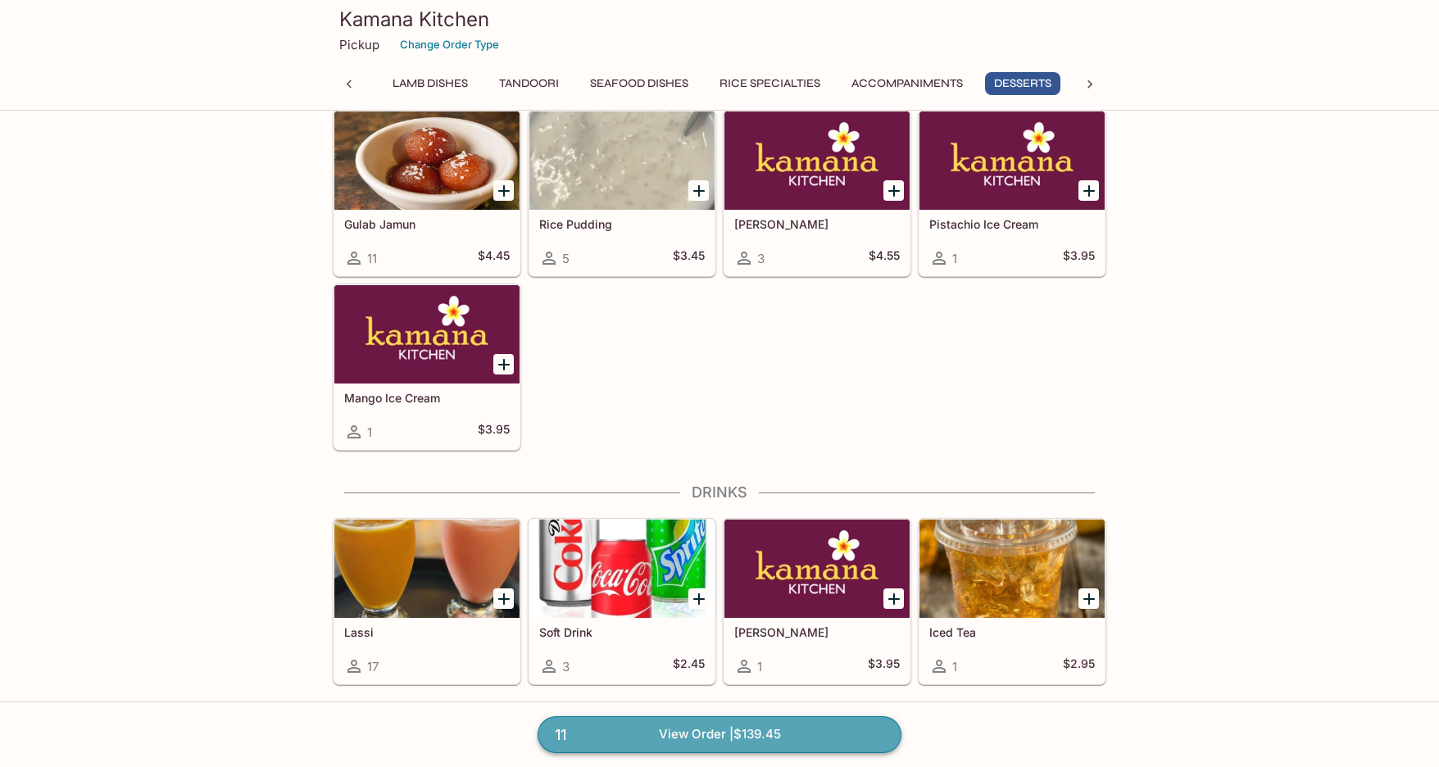
click at [835, 723] on link "11 View Order | $139.45" at bounding box center [719, 734] width 364 height 36
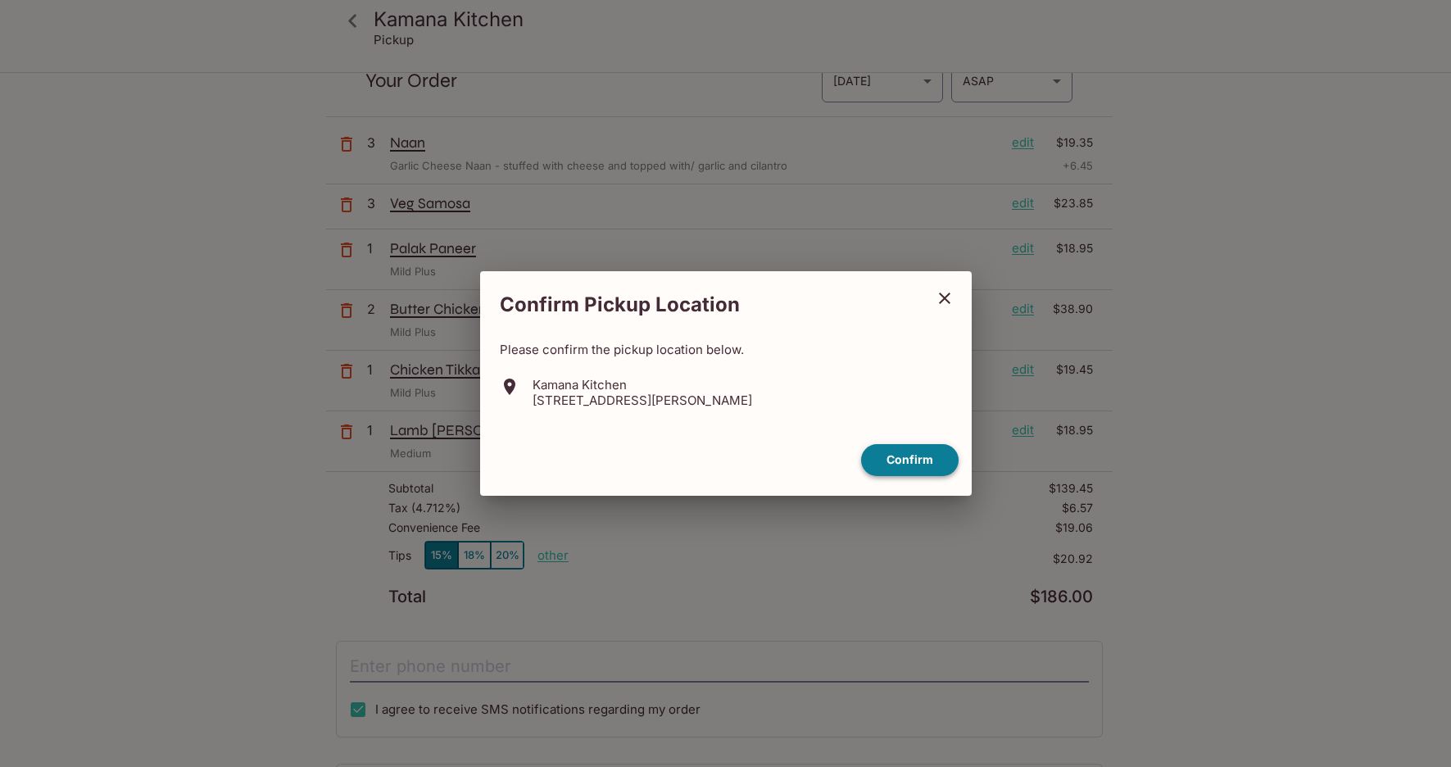
click at [939, 458] on button "Confirm" at bounding box center [910, 460] width 98 height 32
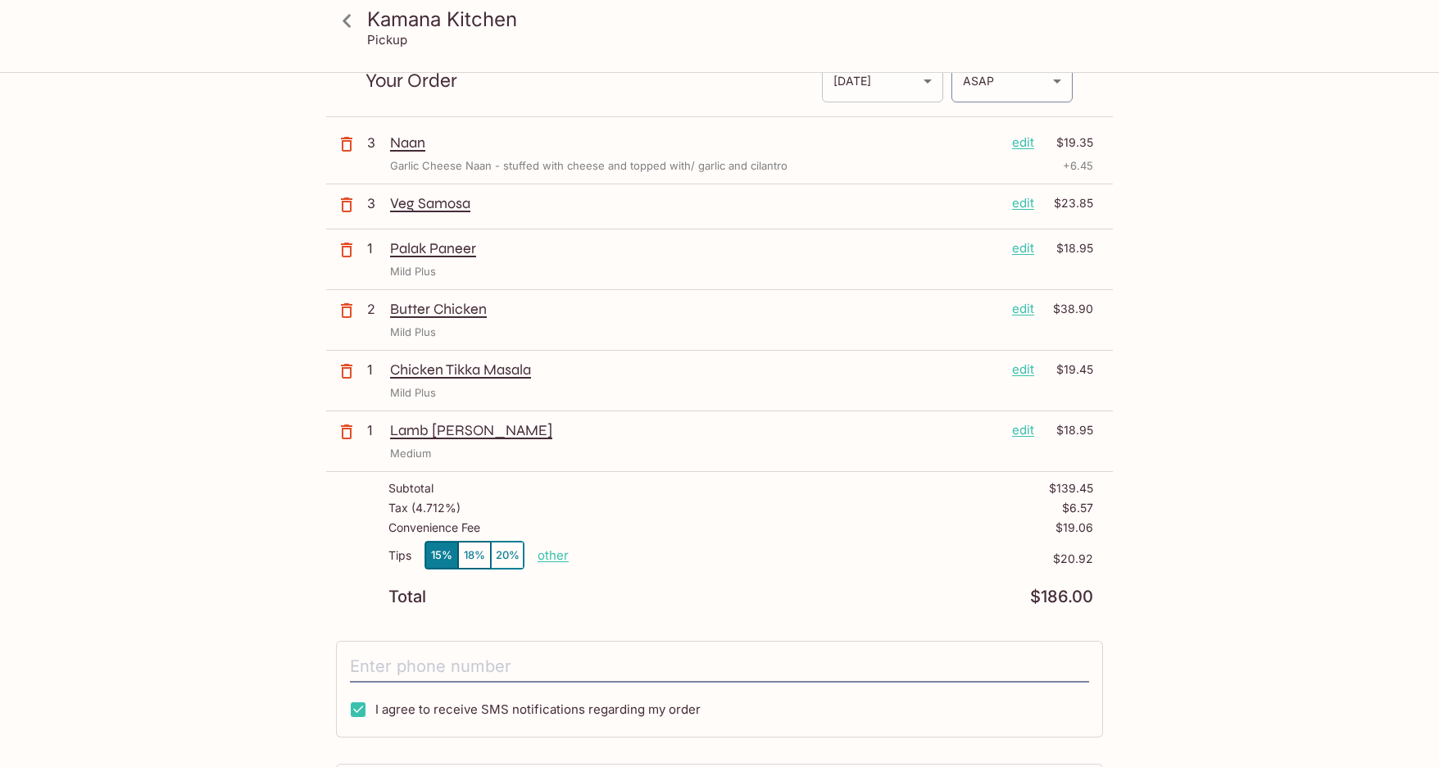
click at [896, 80] on body "Kamana Kitchen Pickup Kamana Kitchen [STREET_ADDRESS][PERSON_NAME] Your Order P…" at bounding box center [719, 383] width 1439 height 767
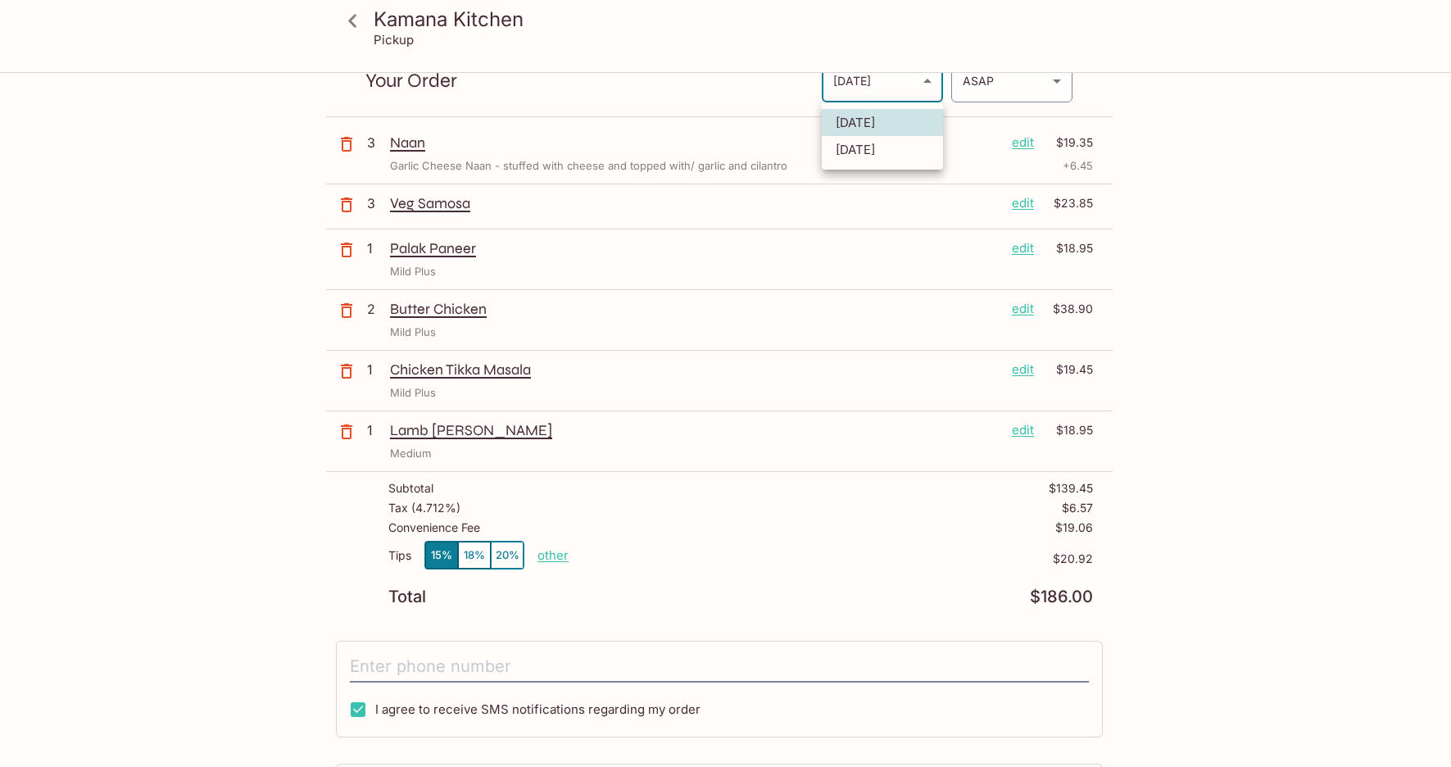
click at [1277, 247] on div at bounding box center [725, 383] width 1451 height 767
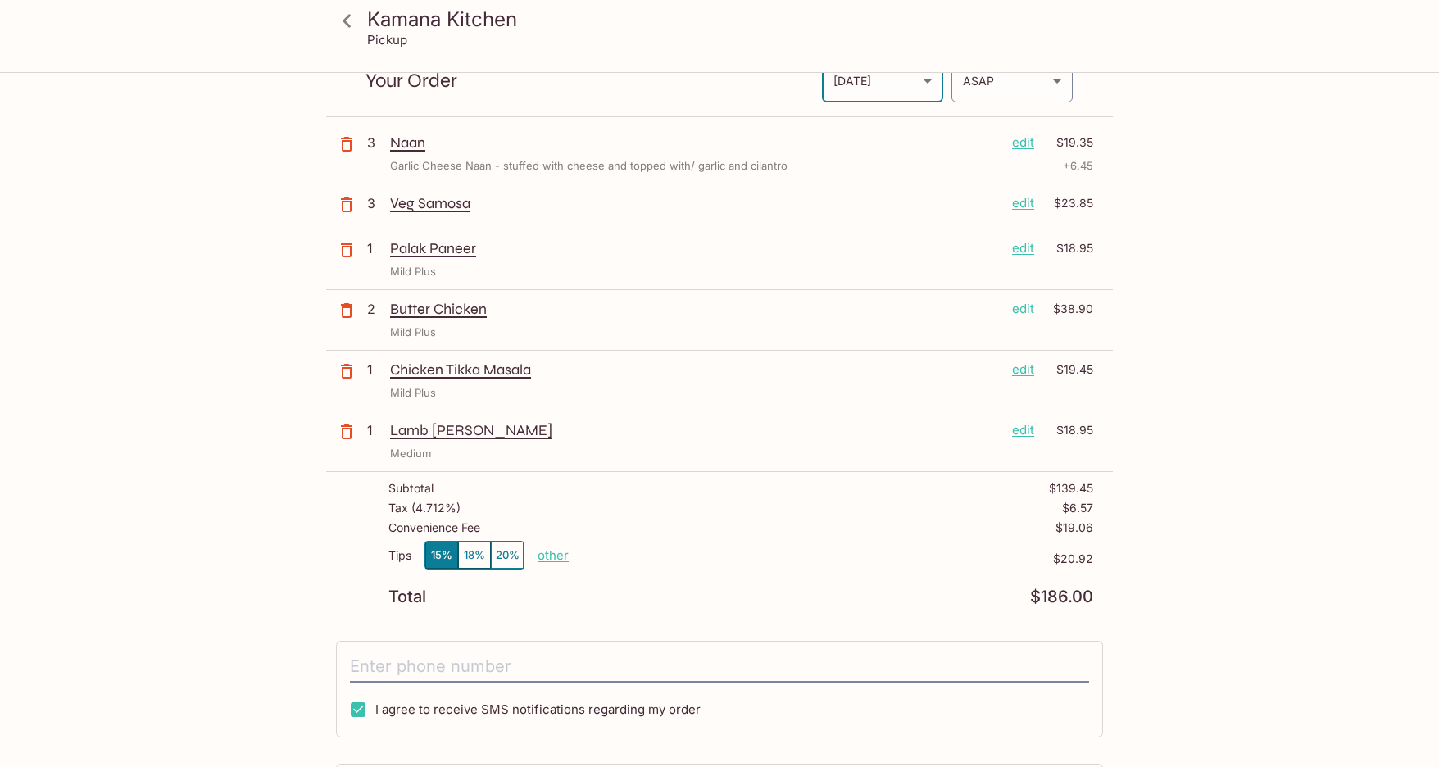
click at [336, 26] on icon at bounding box center [347, 21] width 29 height 29
